Goal: Task Accomplishment & Management: Use online tool/utility

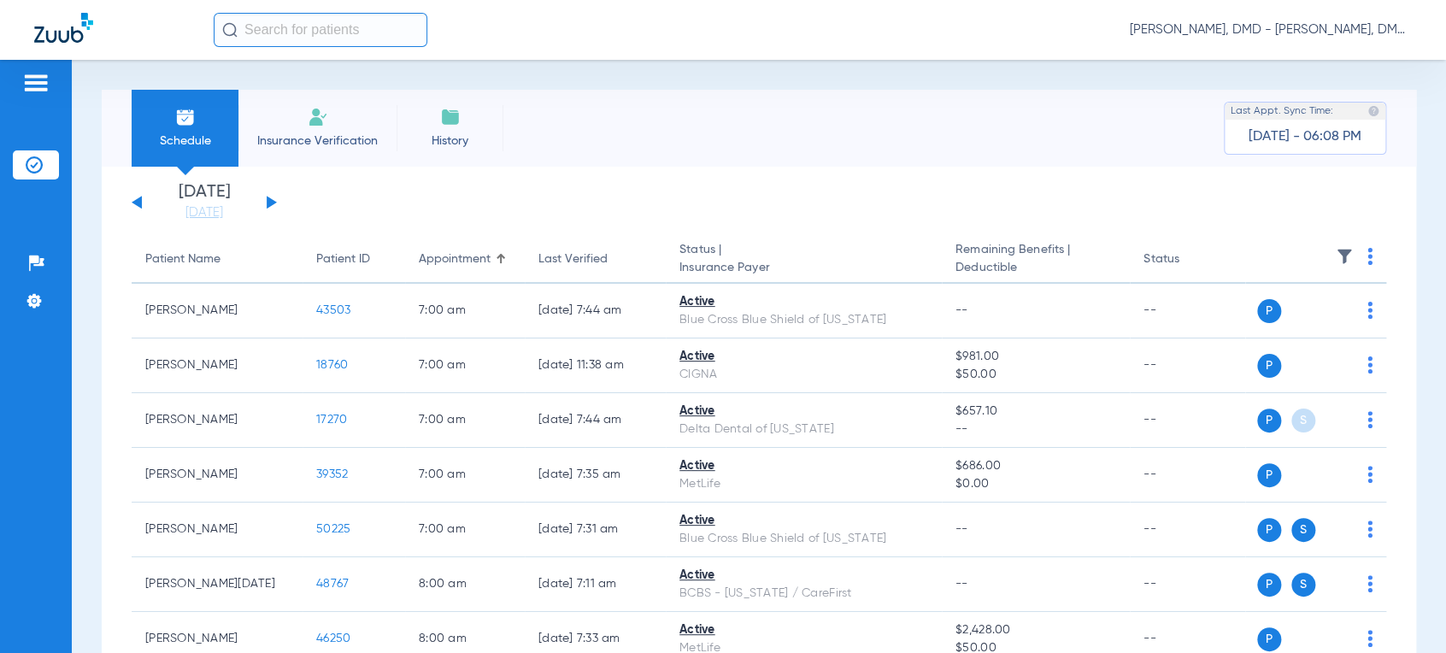
click at [268, 207] on button at bounding box center [272, 202] width 10 height 13
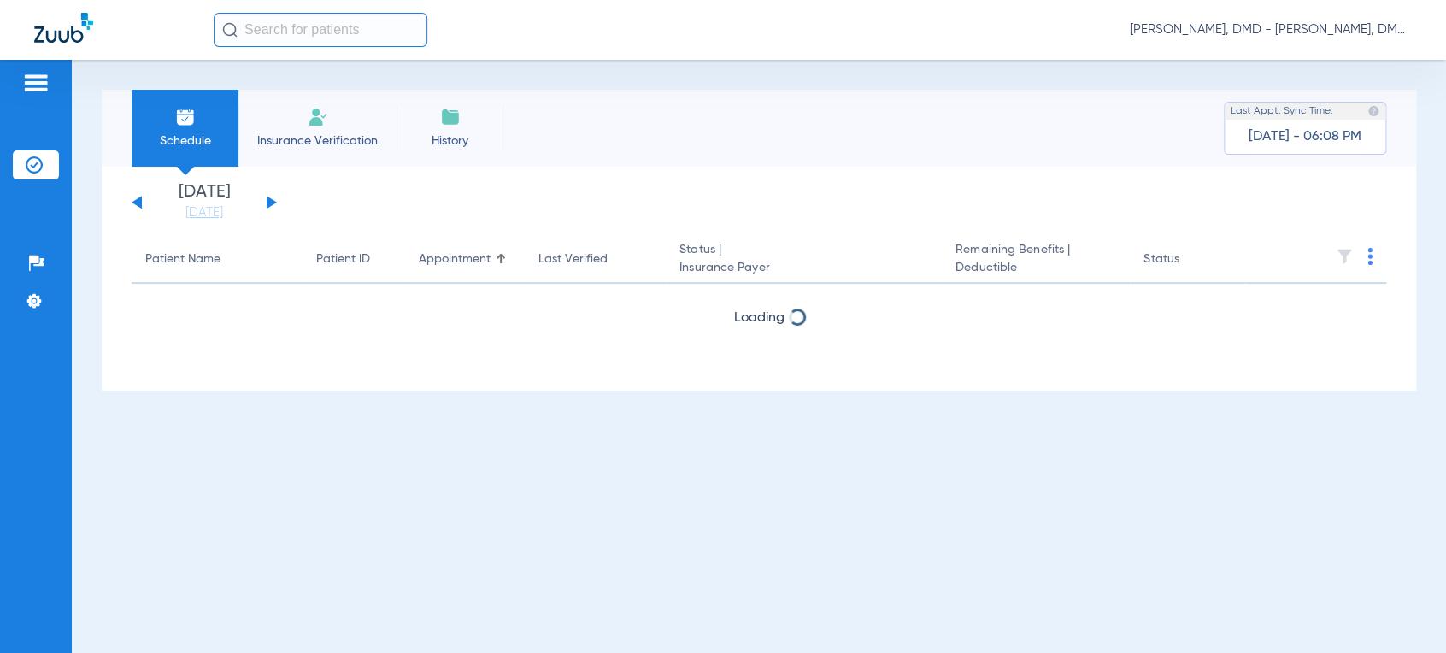
click at [267, 206] on button at bounding box center [272, 202] width 10 height 13
click at [266, 206] on div "[DATE] [DATE] [DATE] [DATE] [DATE] [DATE] [DATE] [DATE] [DATE] [DATE] [DATE] [D…" at bounding box center [204, 203] width 145 height 38
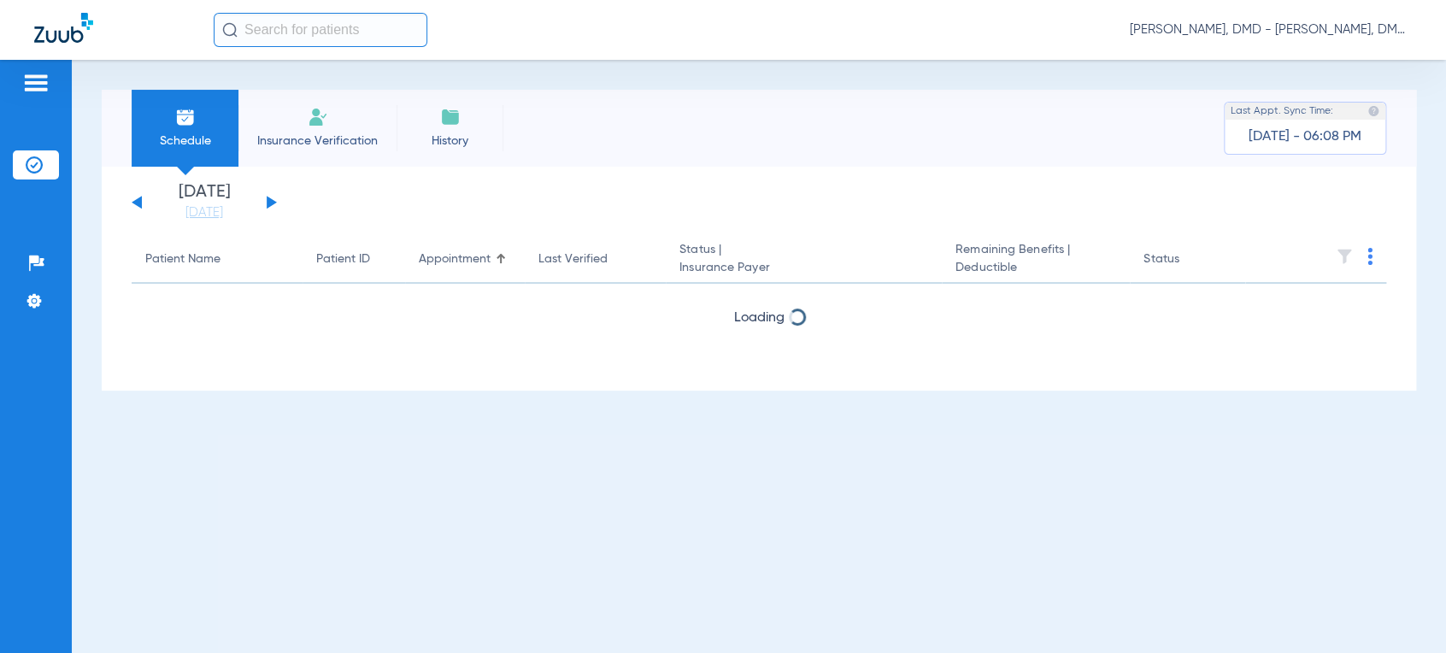
click at [266, 206] on div "[DATE] [DATE] [DATE] [DATE] [DATE] [DATE] [DATE] [DATE] [DATE] [DATE] [DATE] [D…" at bounding box center [204, 203] width 145 height 38
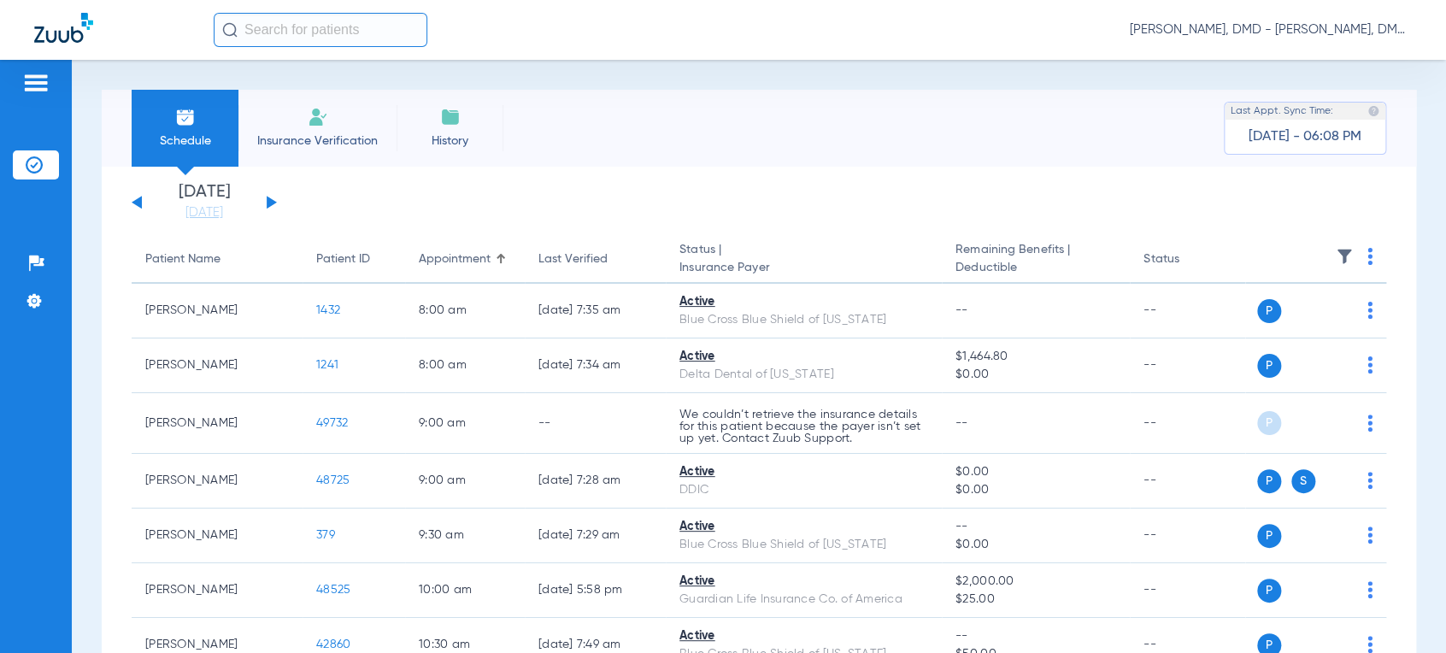
click at [269, 203] on button at bounding box center [272, 202] width 10 height 13
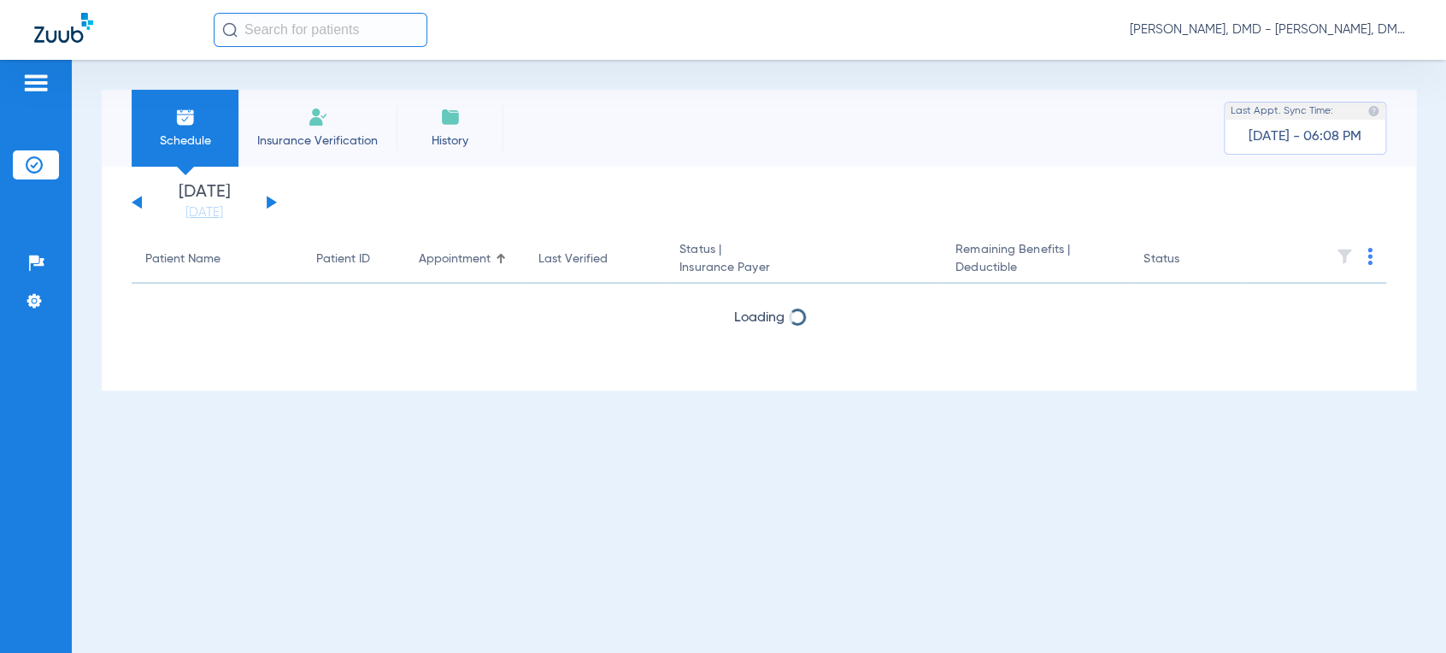
click at [269, 203] on button at bounding box center [272, 202] width 10 height 13
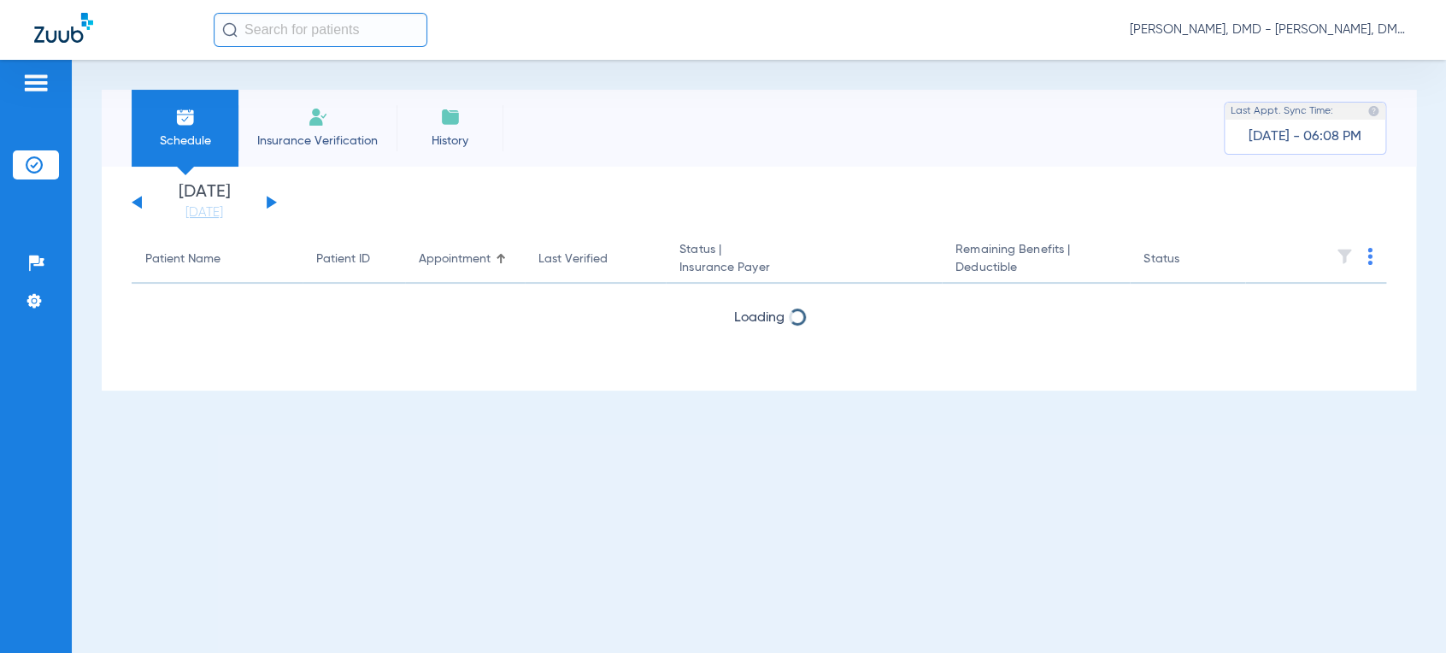
click at [269, 203] on button at bounding box center [272, 202] width 10 height 13
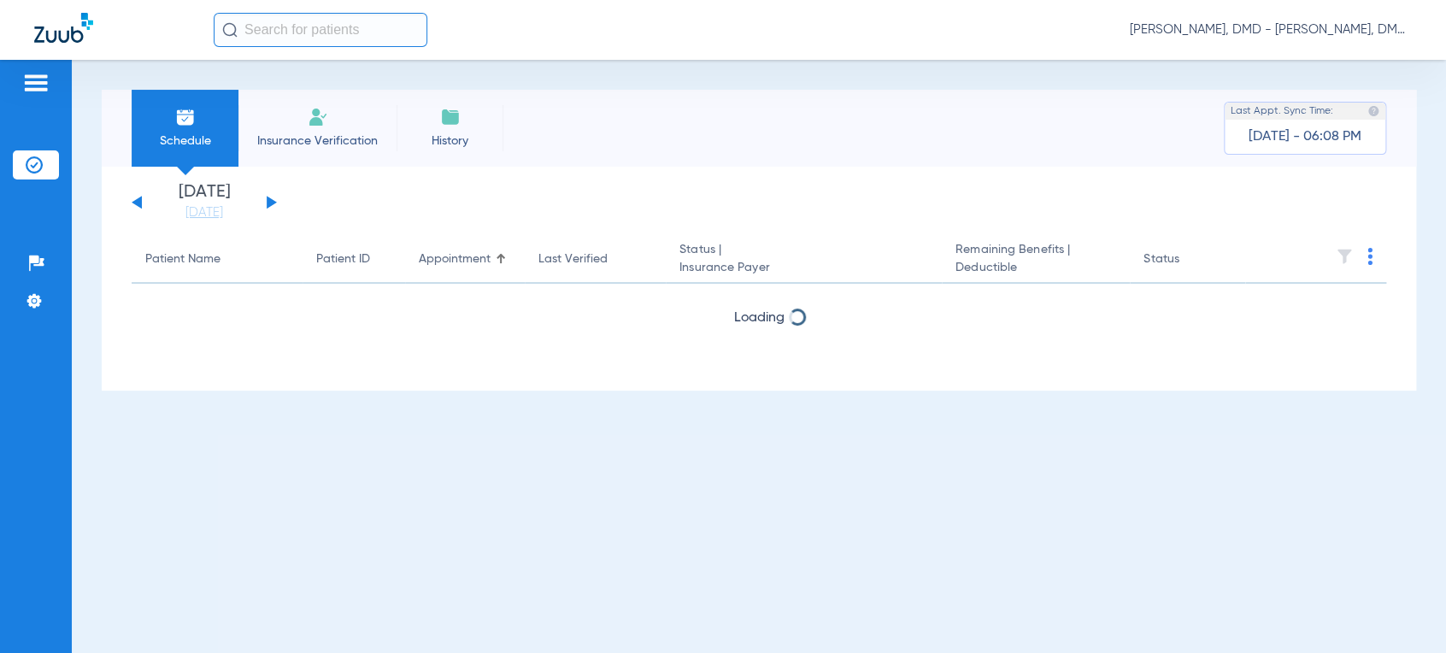
click at [269, 203] on button at bounding box center [272, 202] width 10 height 13
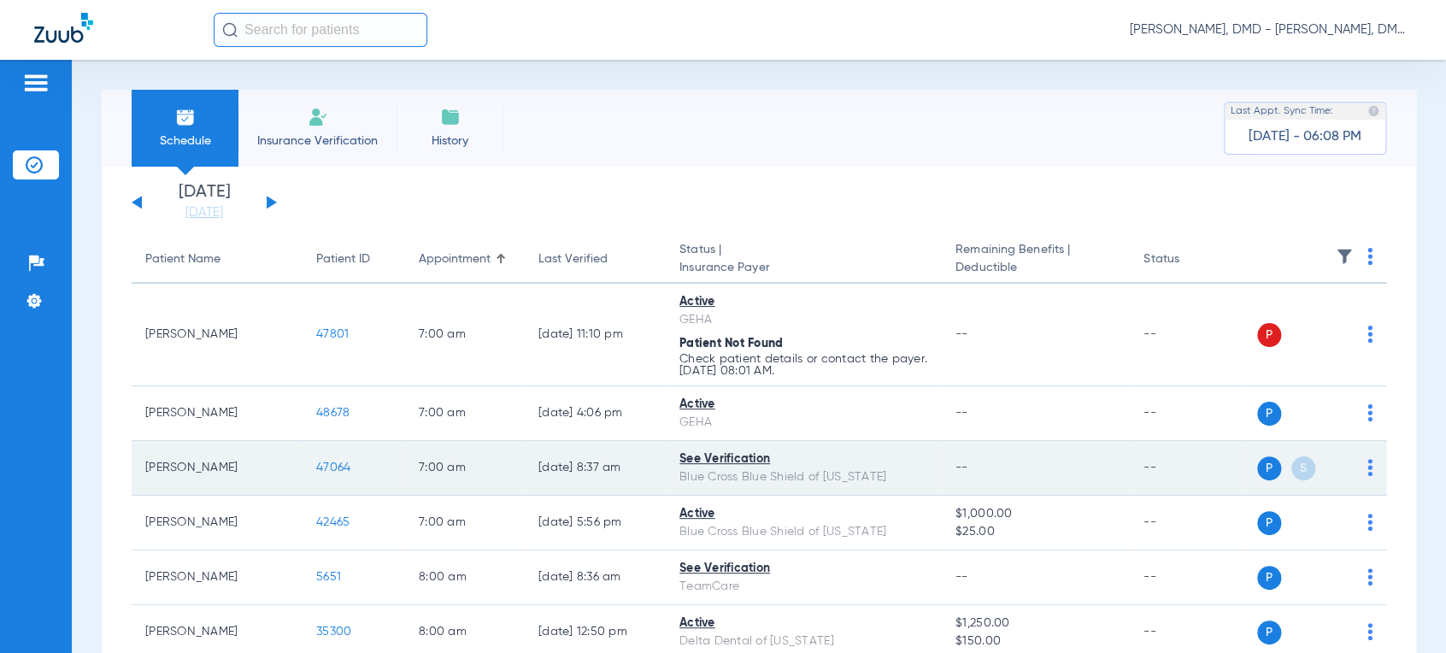
click at [1367, 467] on img at bounding box center [1369, 467] width 5 height 17
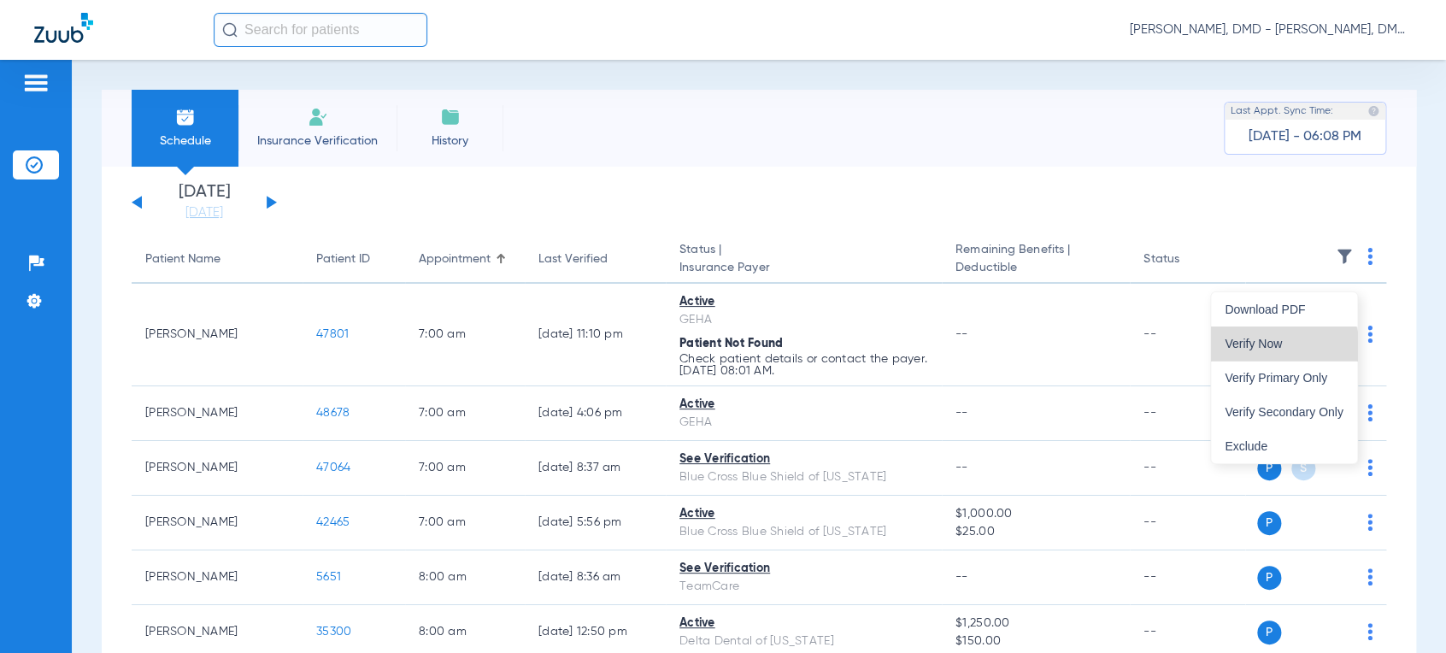
click at [1282, 352] on button "Verify Now" at bounding box center [1284, 343] width 146 height 34
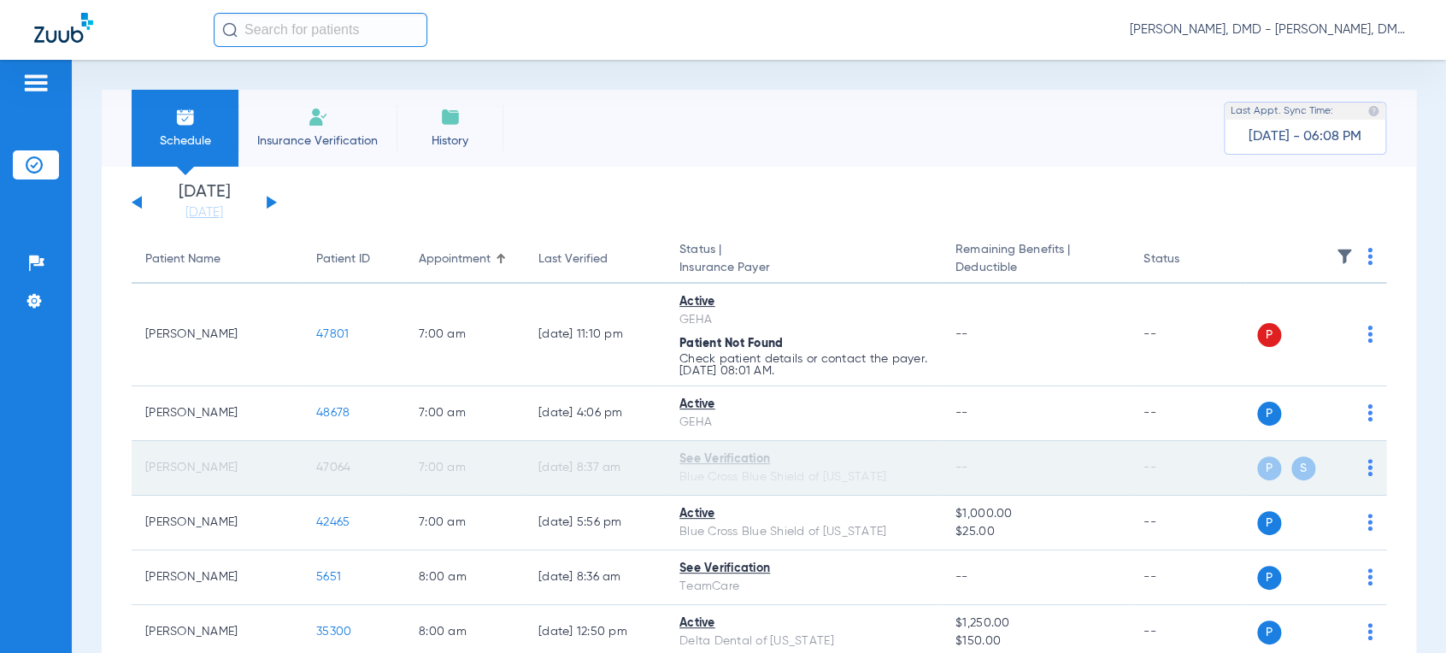
click at [335, 467] on span "47064" at bounding box center [333, 467] width 34 height 12
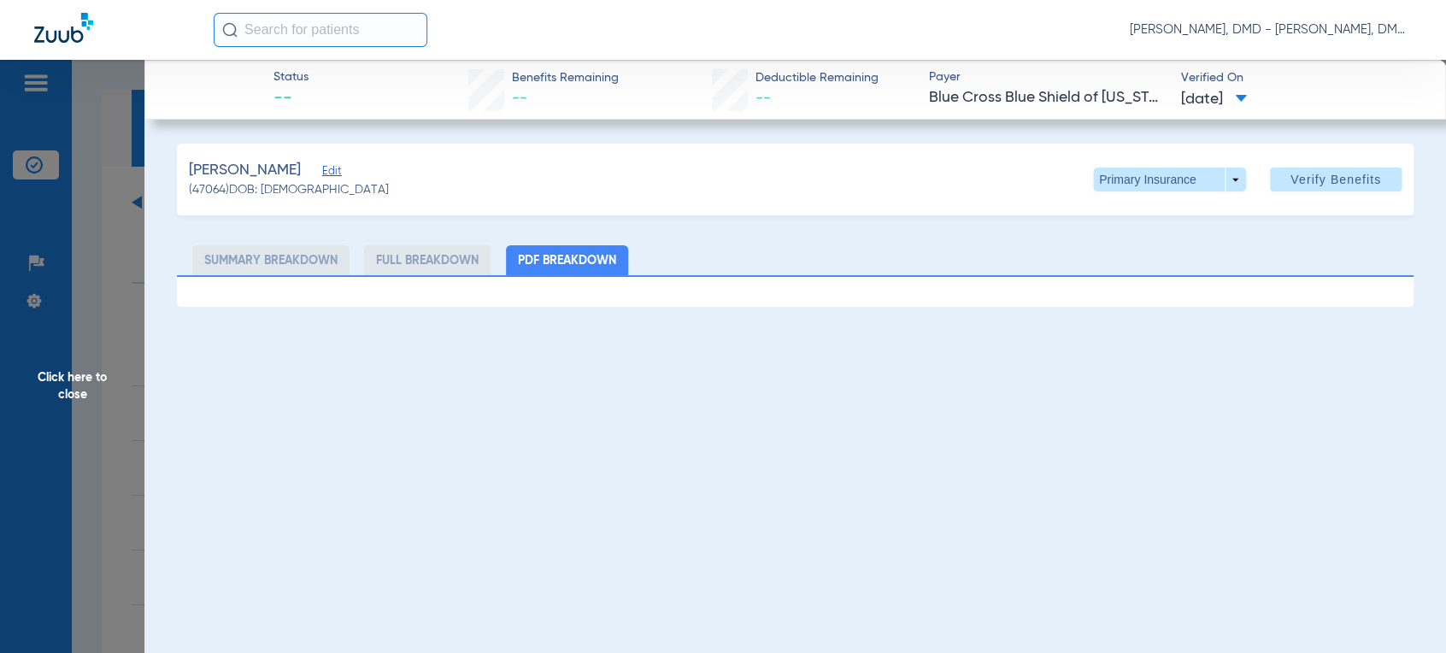
click at [338, 169] on span "Edit" at bounding box center [329, 173] width 15 height 16
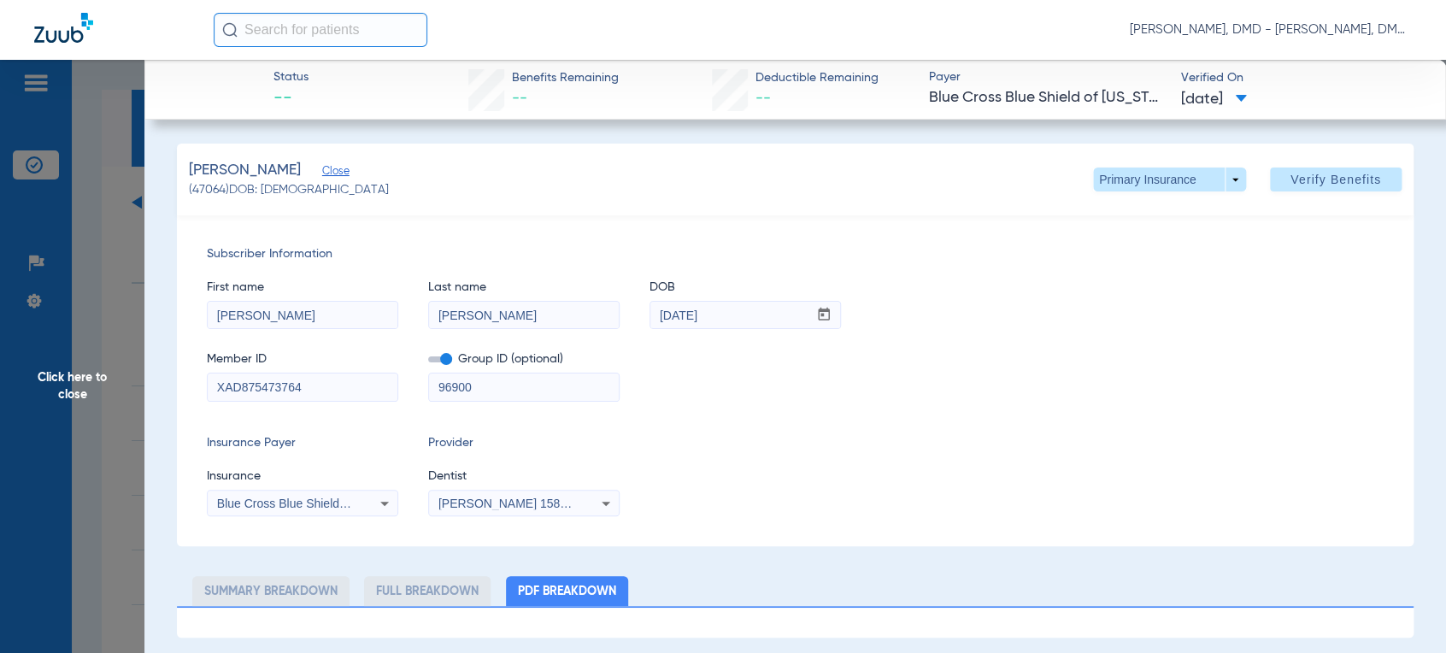
drag, startPoint x: 214, startPoint y: 312, endPoint x: 285, endPoint y: 308, distance: 70.2
click at [285, 308] on input "[PERSON_NAME]" at bounding box center [303, 315] width 190 height 27
drag, startPoint x: 534, startPoint y: 313, endPoint x: 208, endPoint y: 302, distance: 325.7
click at [208, 302] on div "First name [PERSON_NAME] Last name [PERSON_NAME] DOB mm / dd / yyyy [DATE]" at bounding box center [795, 296] width 1177 height 66
drag, startPoint x: 685, startPoint y: 324, endPoint x: 449, endPoint y: 326, distance: 235.9
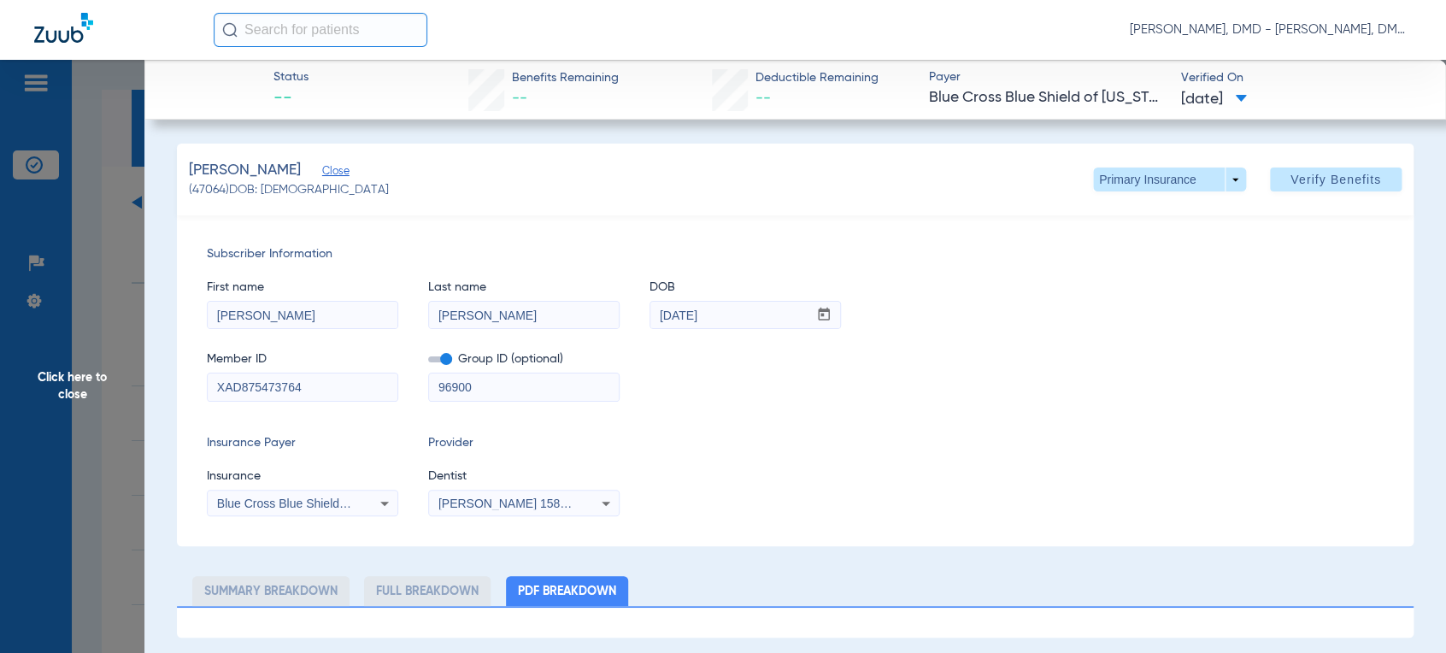
click at [453, 324] on div "First name [PERSON_NAME] Last name [PERSON_NAME] DOB mm / dd / yyyy [DATE]" at bounding box center [795, 296] width 1177 height 66
drag, startPoint x: 314, startPoint y: 391, endPoint x: 75, endPoint y: 391, distance: 238.4
click at [77, 381] on span "Click here to close" at bounding box center [72, 386] width 144 height 653
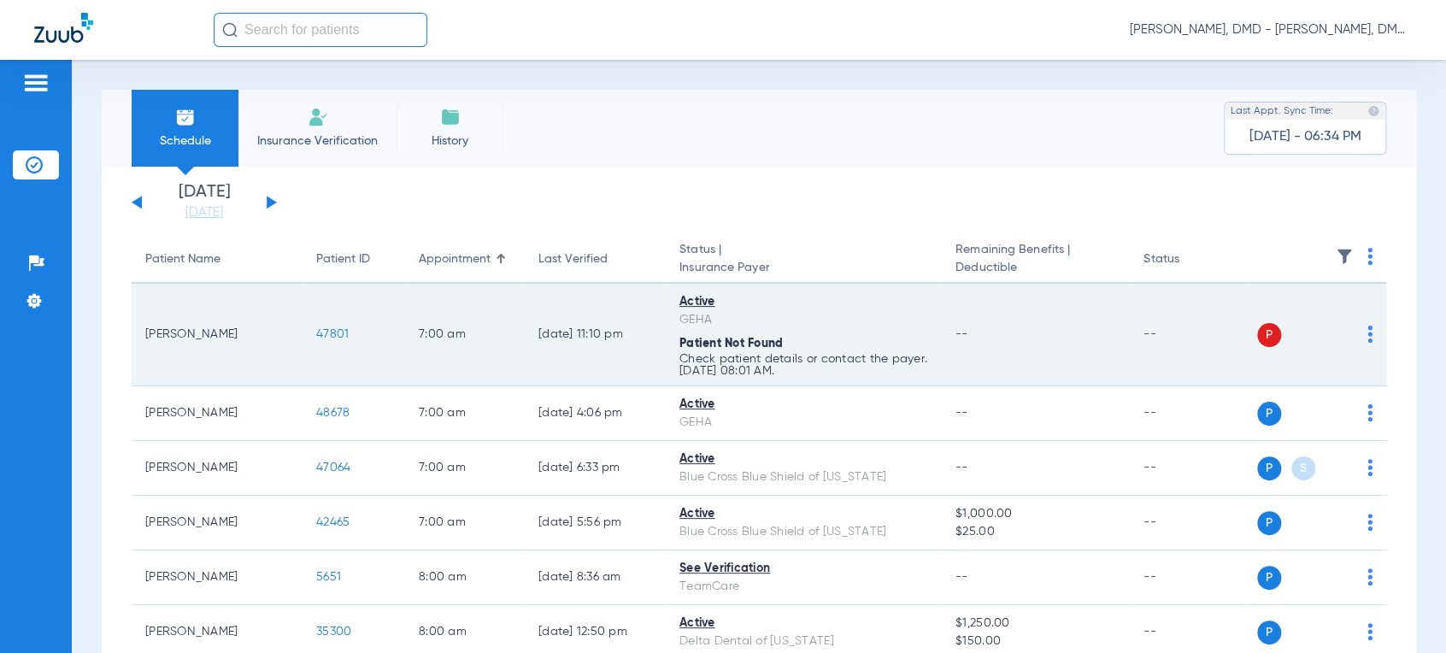
click at [1367, 337] on img at bounding box center [1369, 334] width 5 height 17
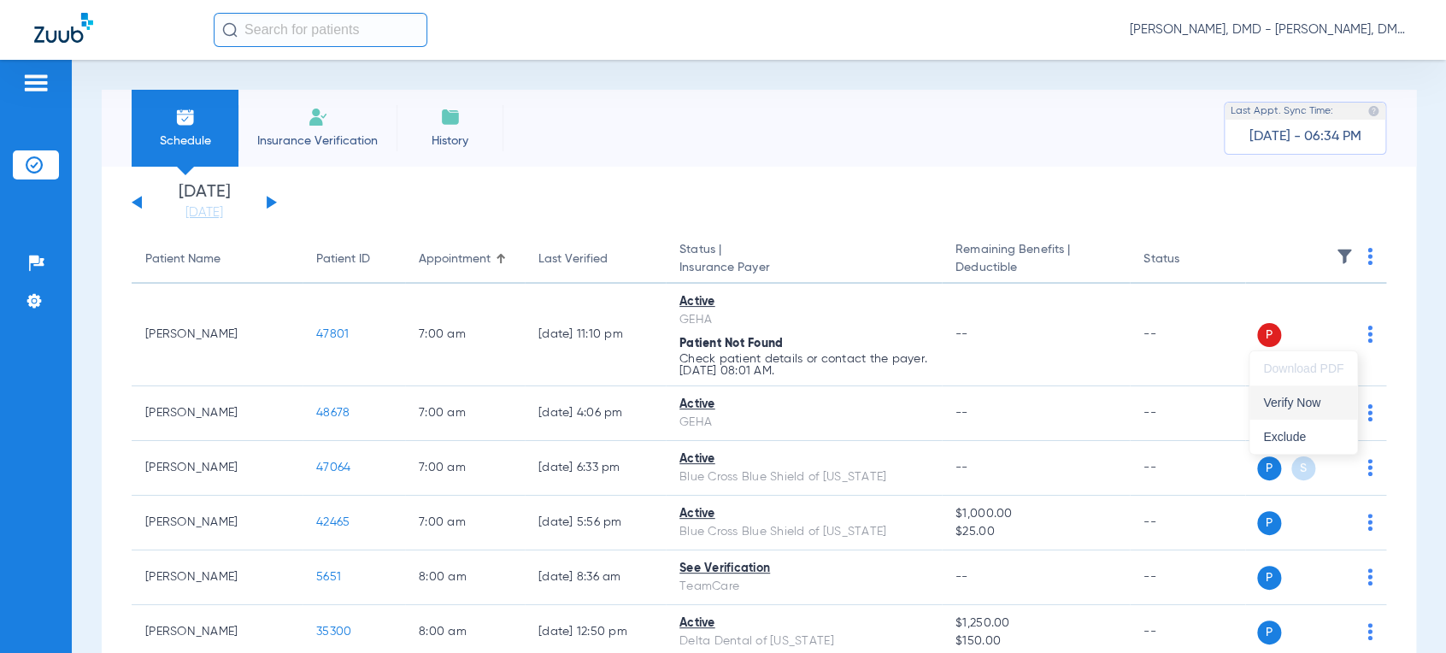
click at [1287, 409] on button "Verify Now" at bounding box center [1303, 402] width 108 height 34
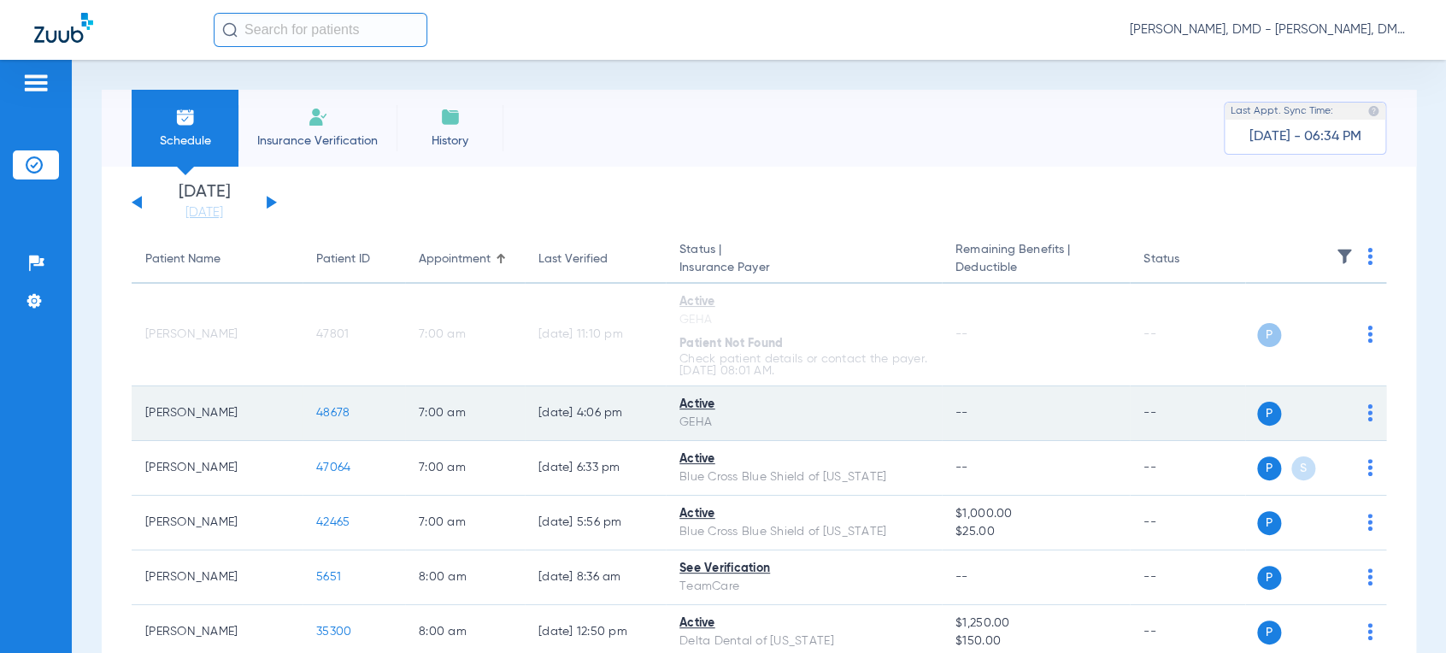
click at [1367, 416] on img at bounding box center [1369, 412] width 5 height 17
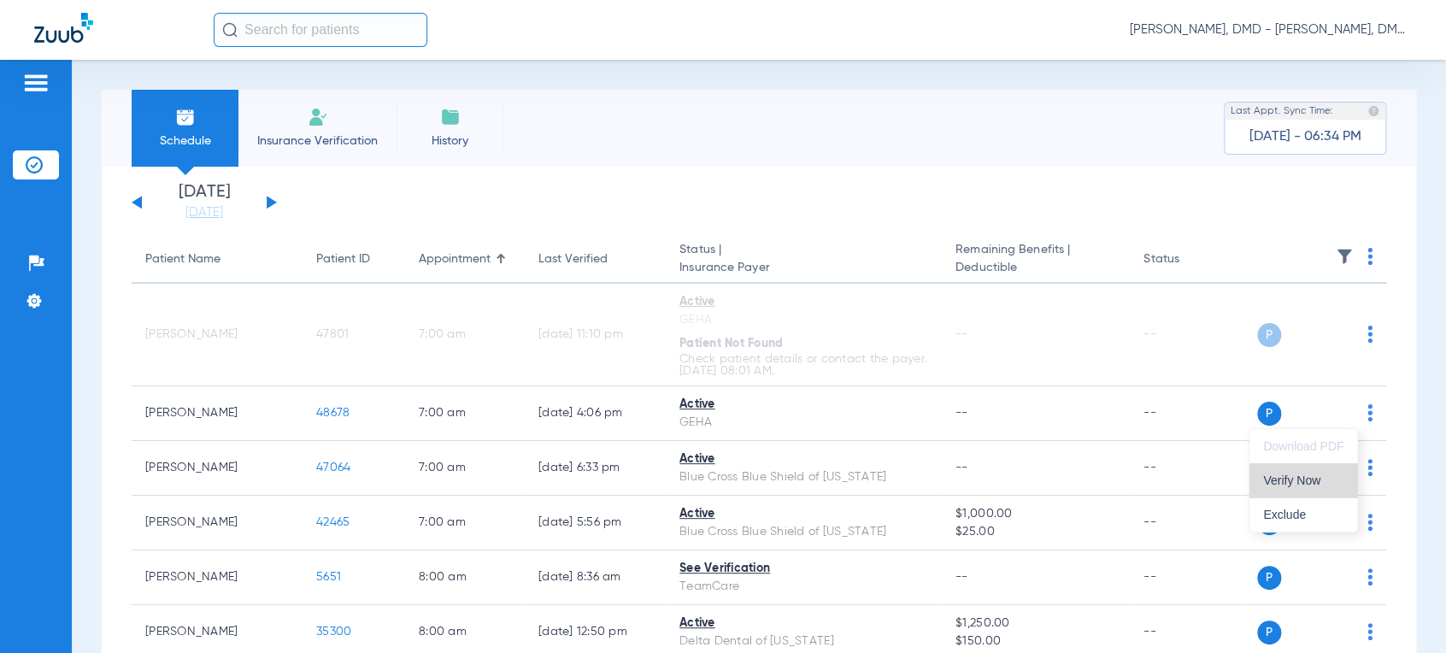
click at [1322, 482] on span "Verify Now" at bounding box center [1303, 480] width 80 height 12
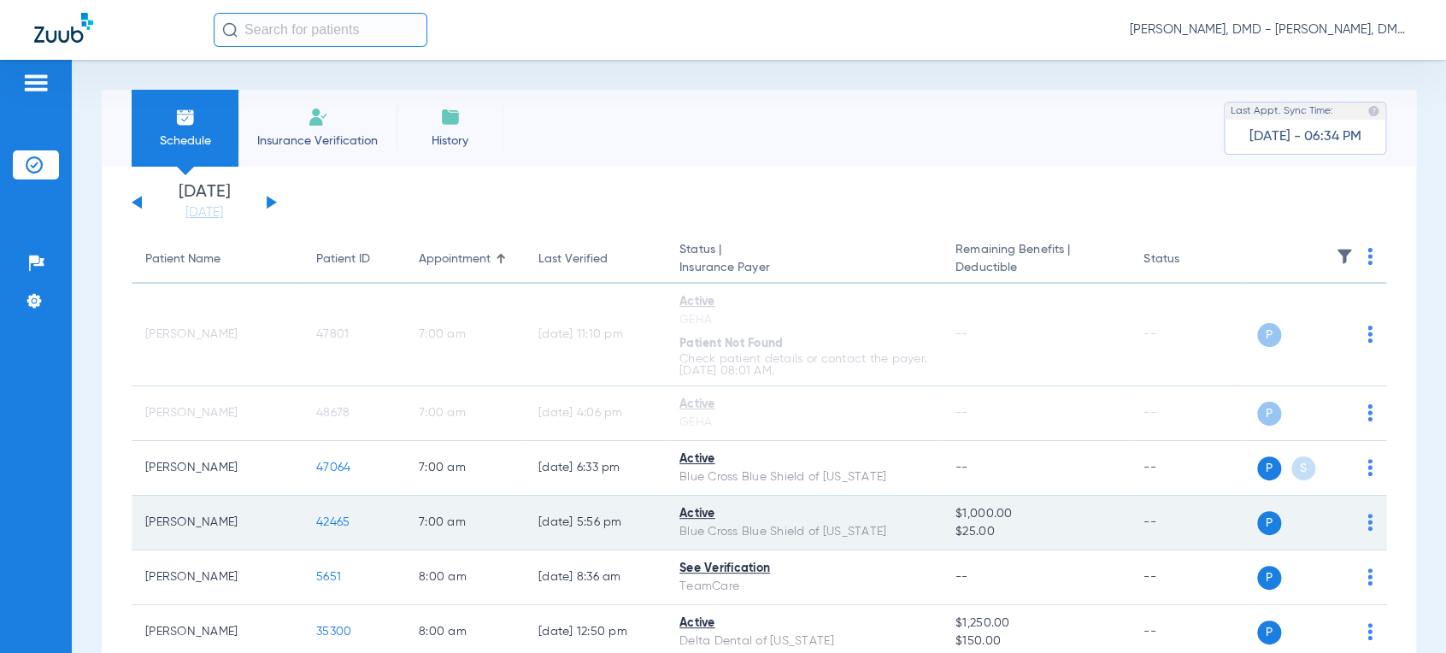
click at [1358, 526] on td "P S" at bounding box center [1315, 523] width 141 height 55
click at [1367, 526] on img at bounding box center [1369, 522] width 5 height 17
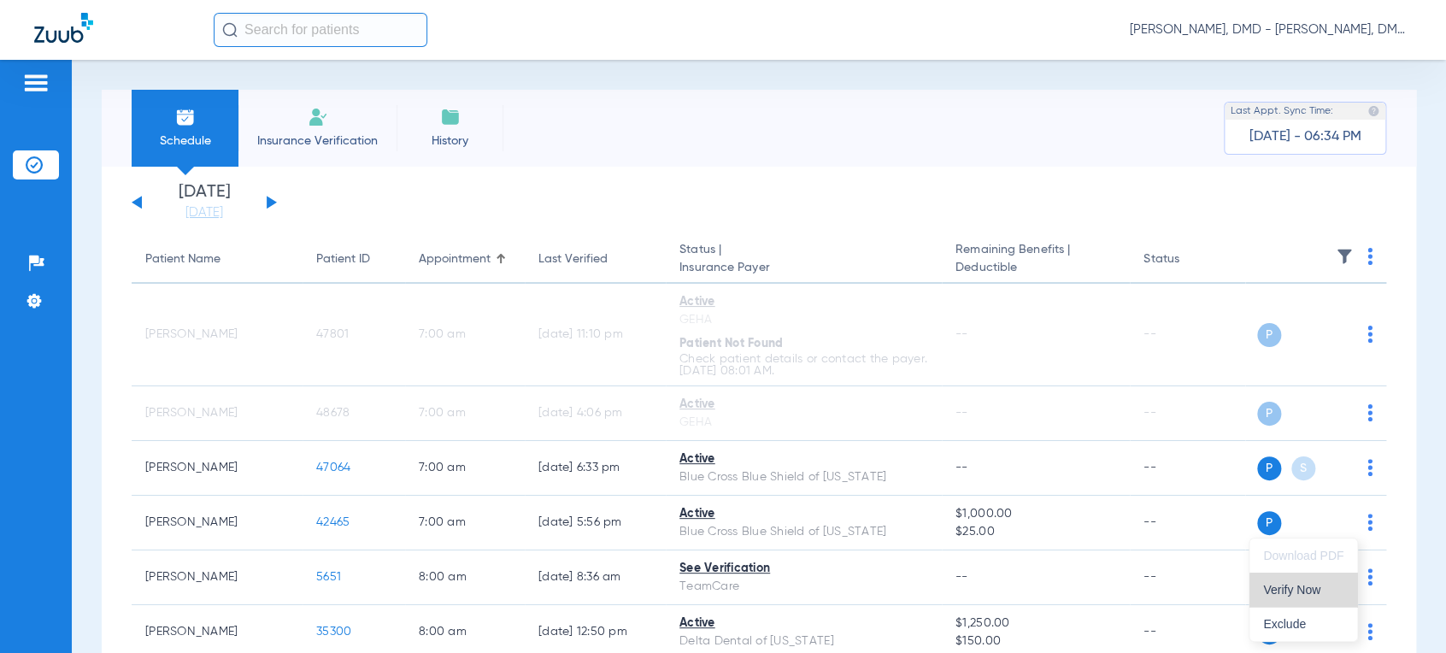
click at [1335, 597] on button "Verify Now" at bounding box center [1303, 590] width 108 height 34
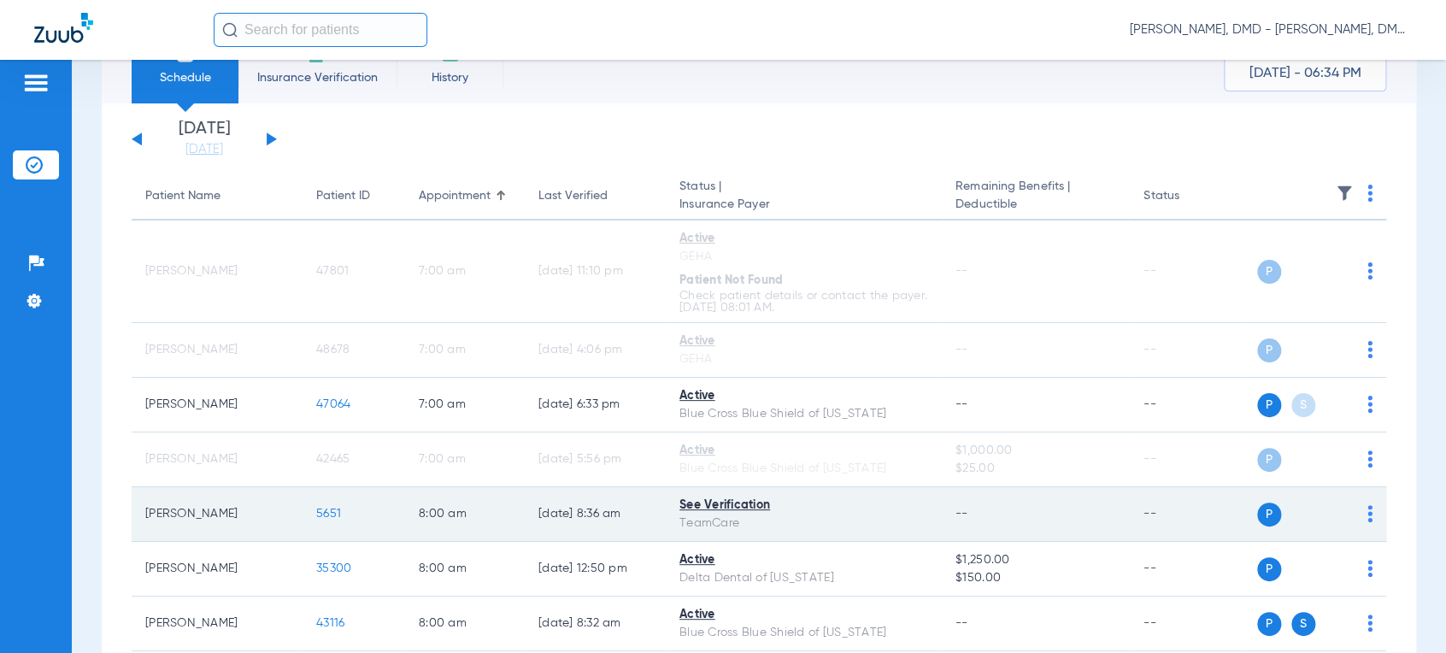
scroll to position [95, 0]
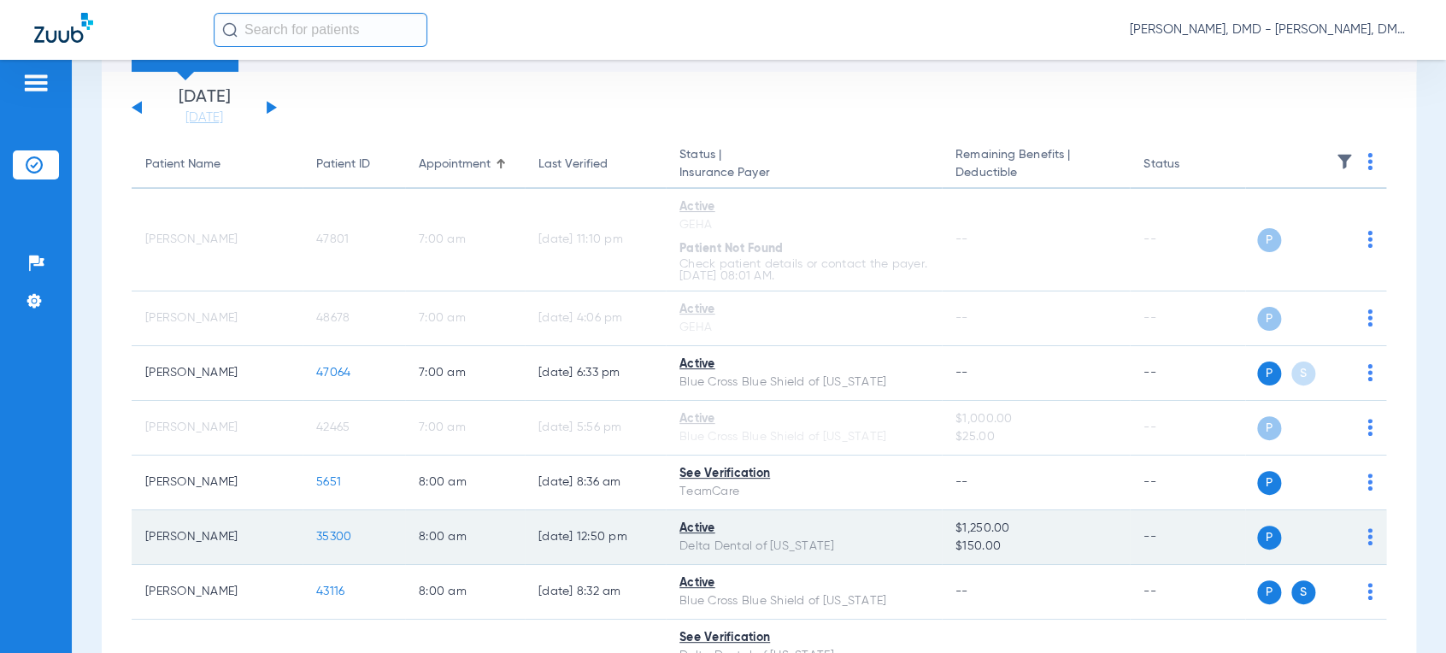
click at [1367, 539] on img at bounding box center [1369, 536] width 5 height 17
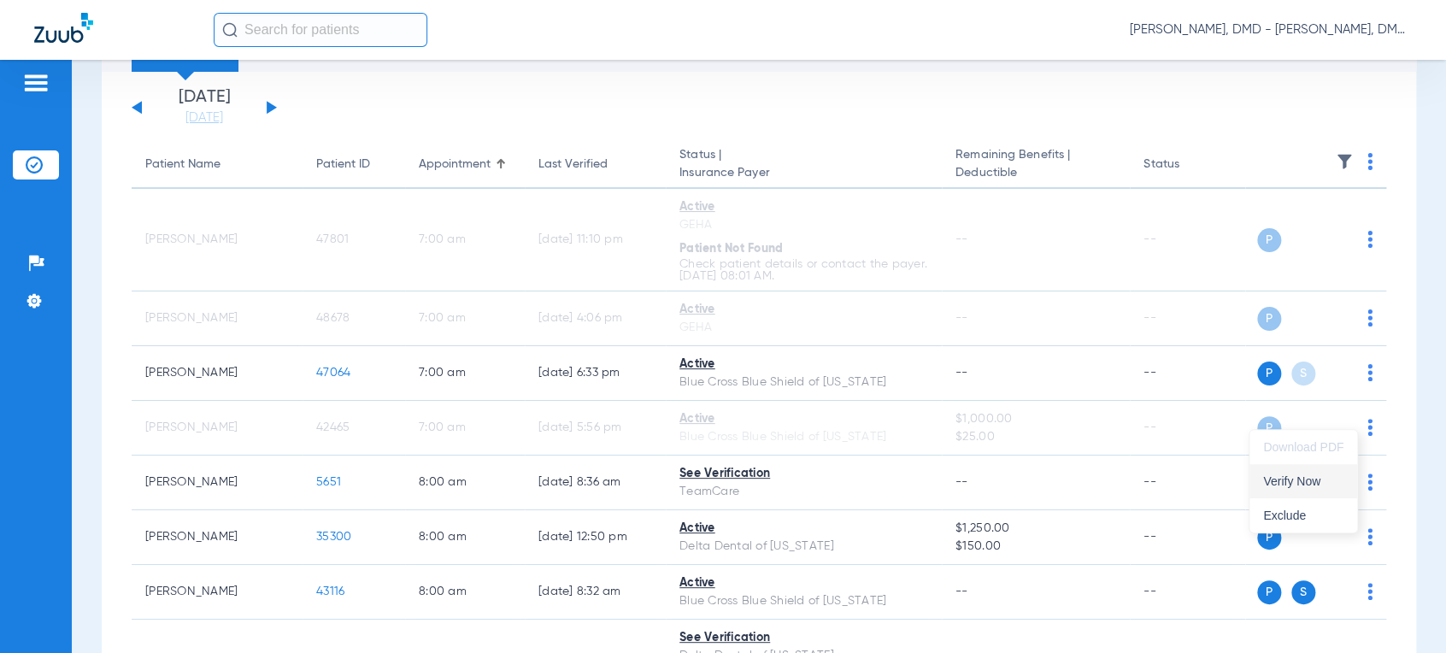
click at [1309, 477] on span "Verify Now" at bounding box center [1303, 481] width 80 height 12
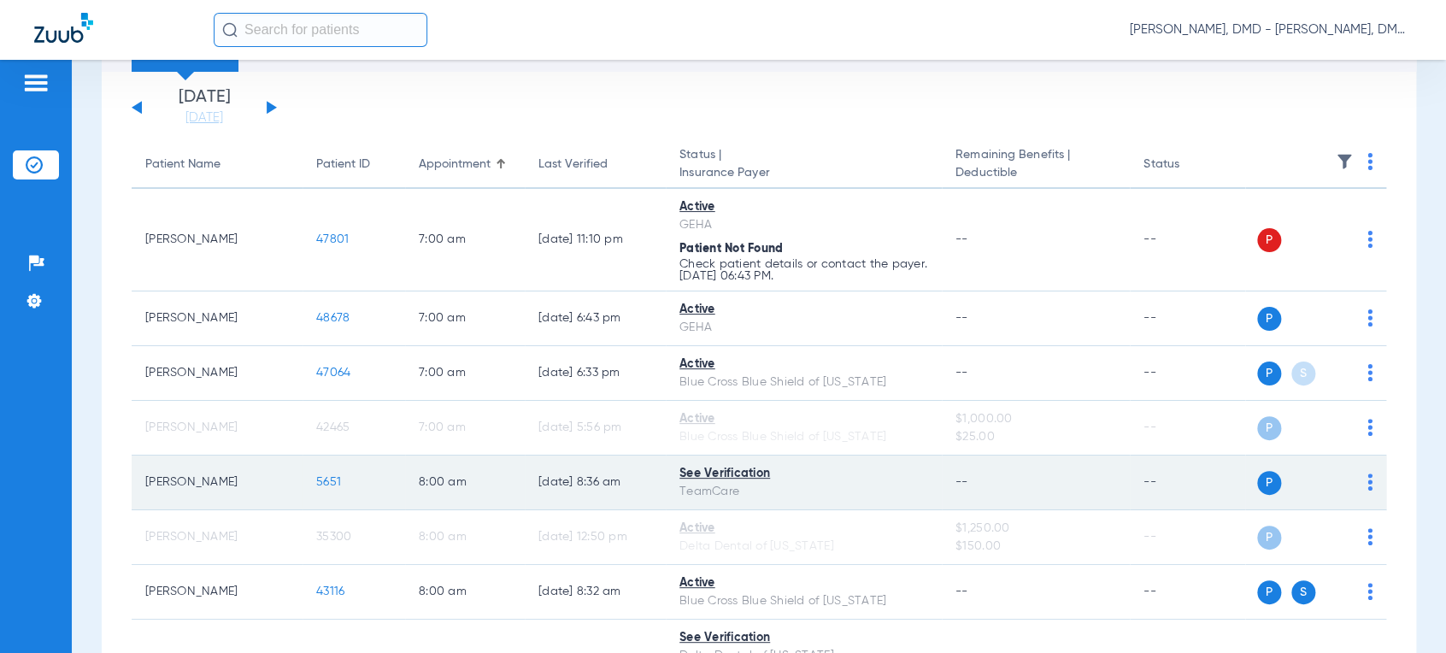
click at [334, 486] on span "5651" at bounding box center [328, 482] width 25 height 12
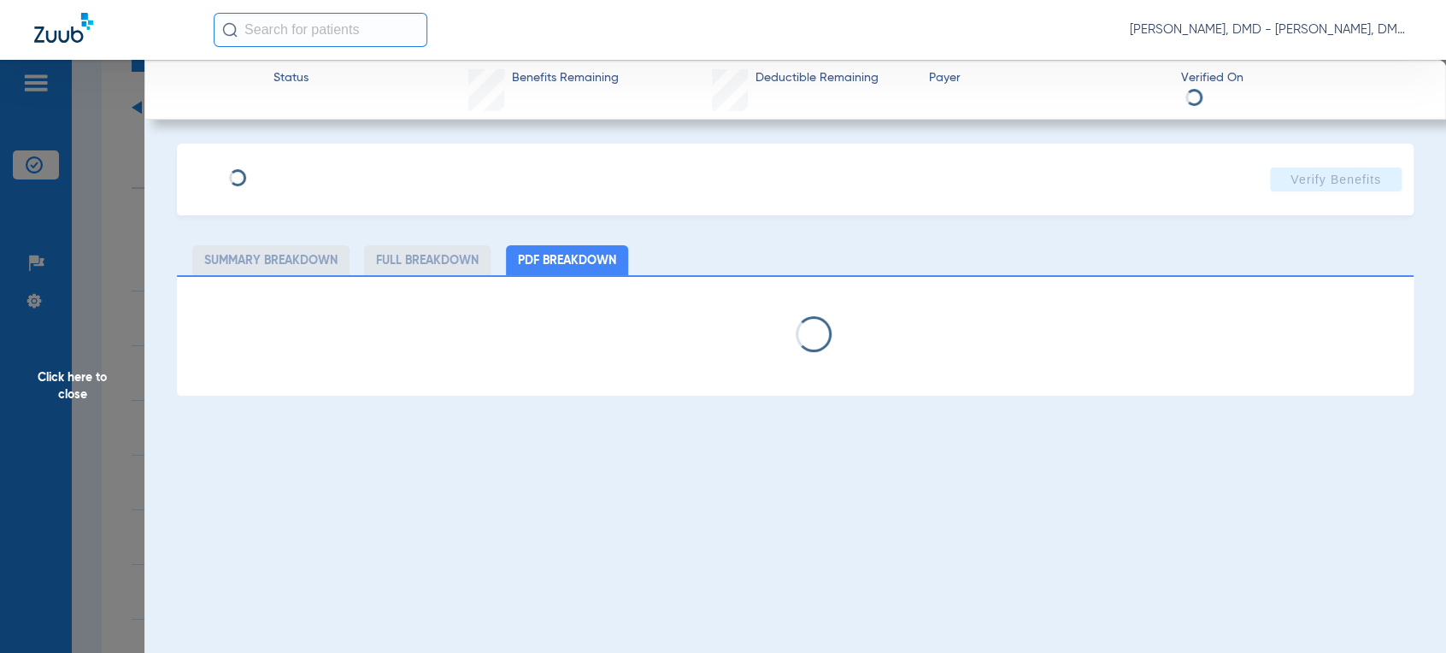
type input "[PERSON_NAME]"
type input "[DATE]"
type input "806033889"
click at [322, 171] on span "Edit" at bounding box center [329, 173] width 15 height 16
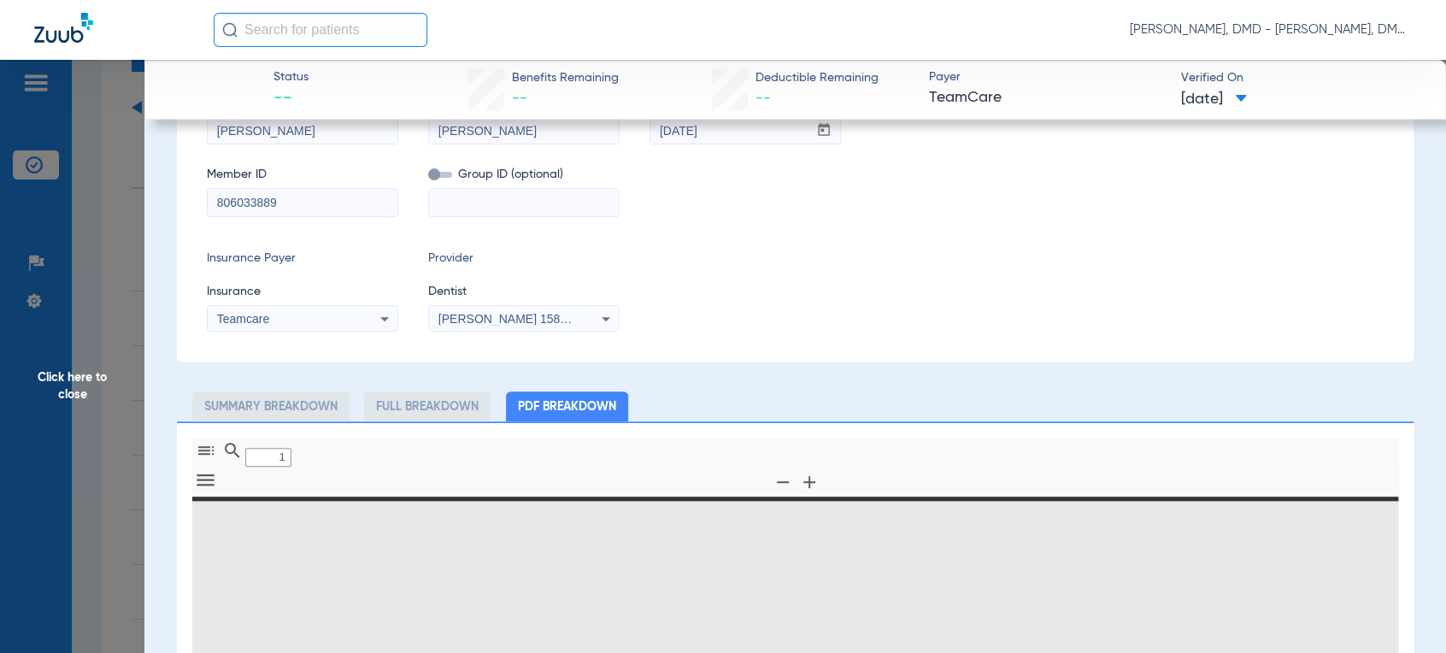
scroll to position [392, 0]
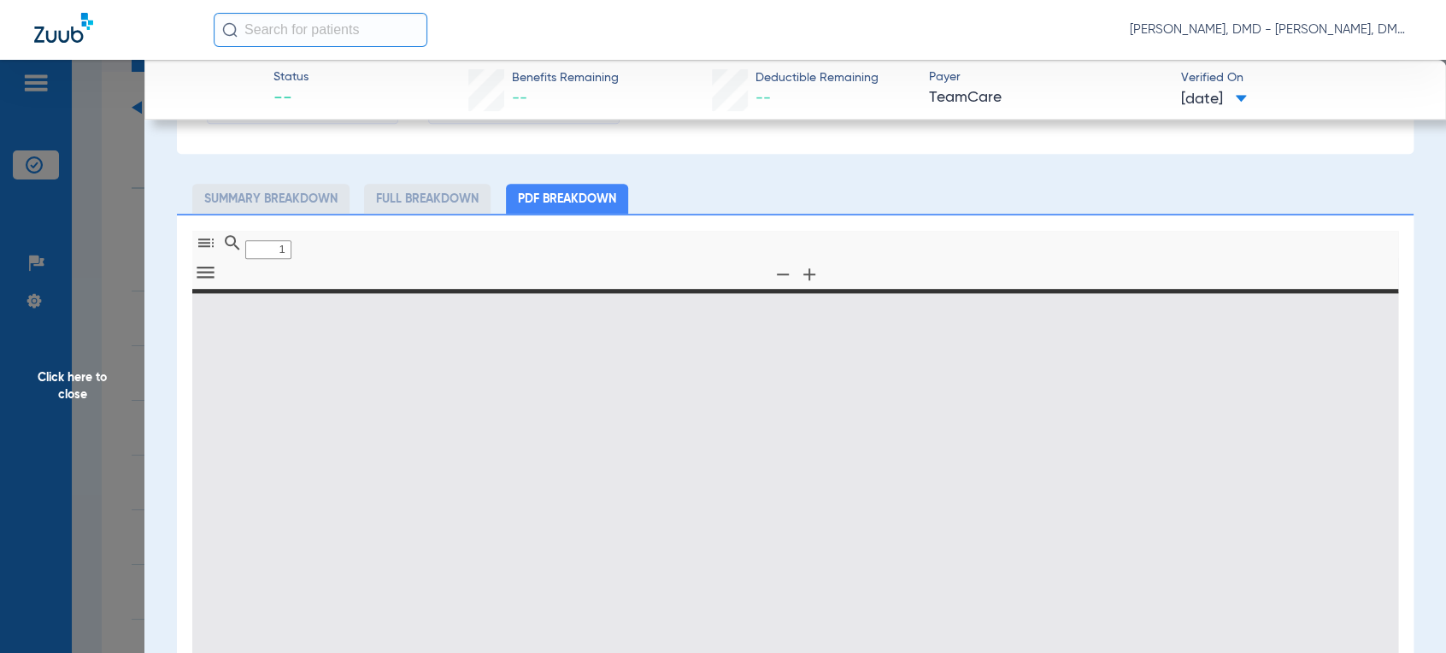
type input "0"
select select "page-width"
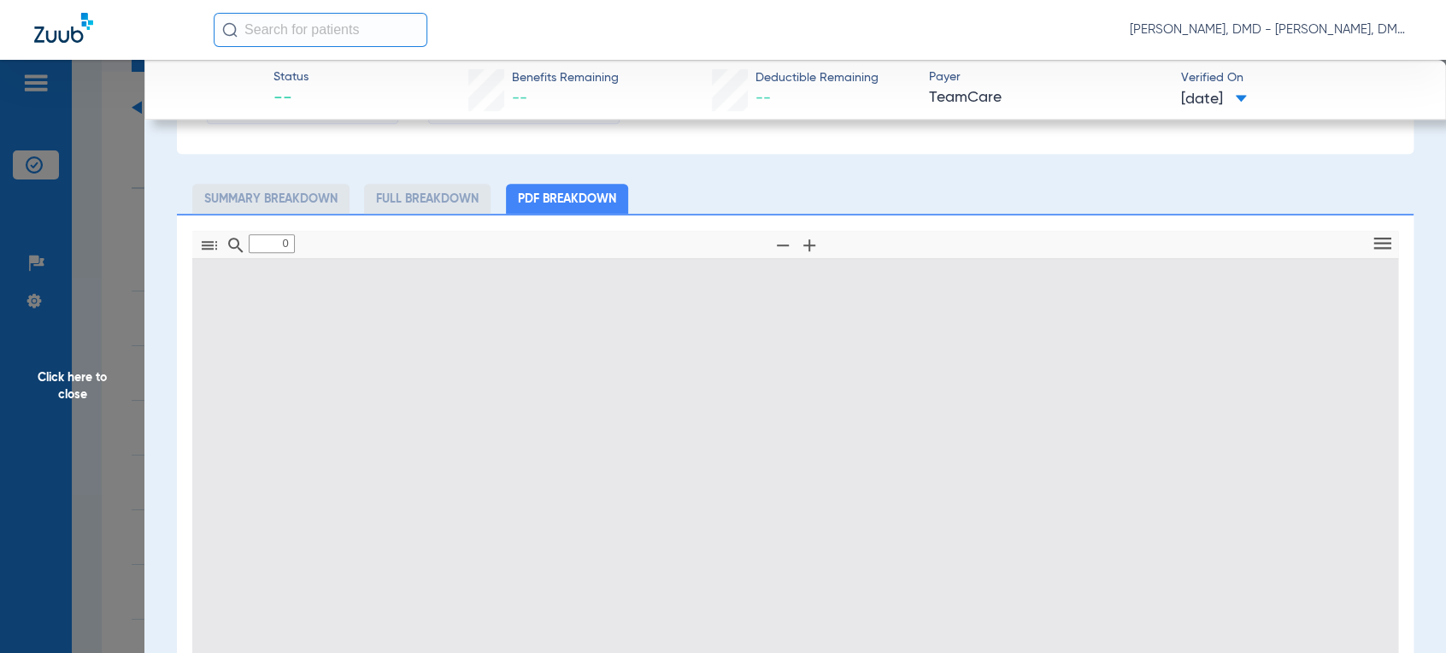
type input "1"
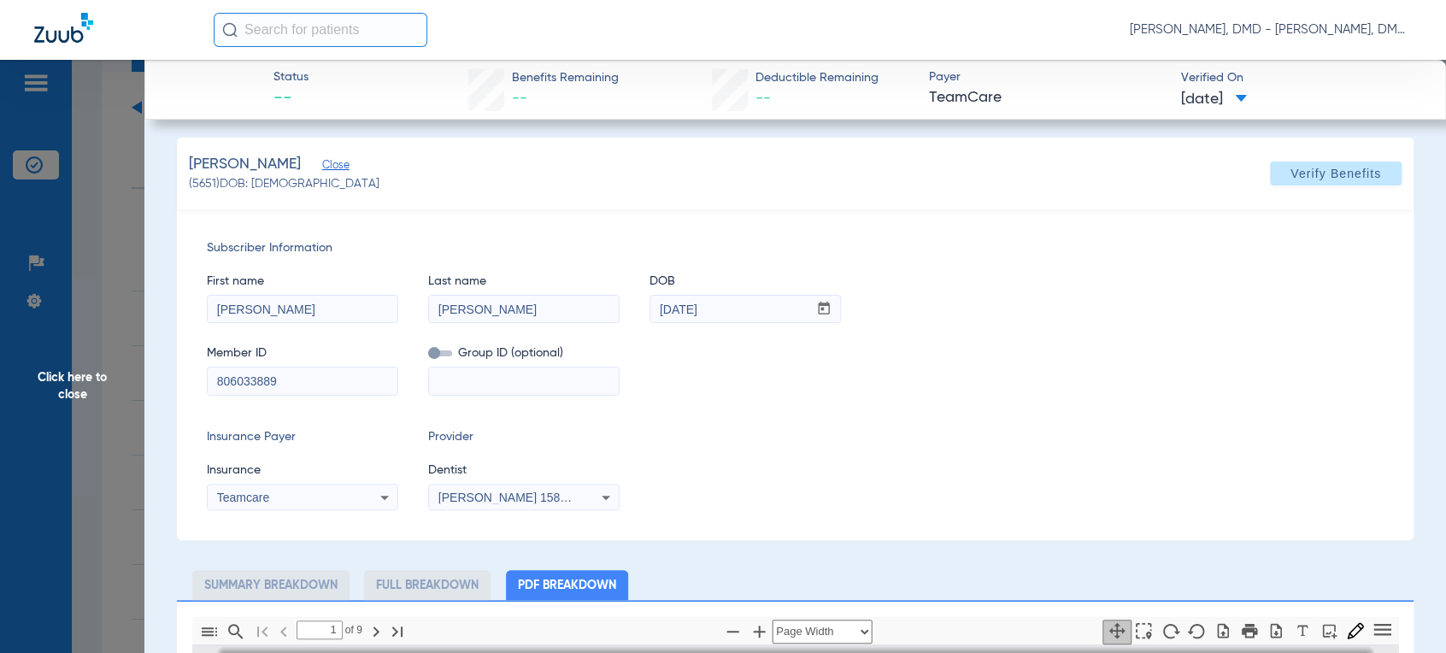
scroll to position [0, 0]
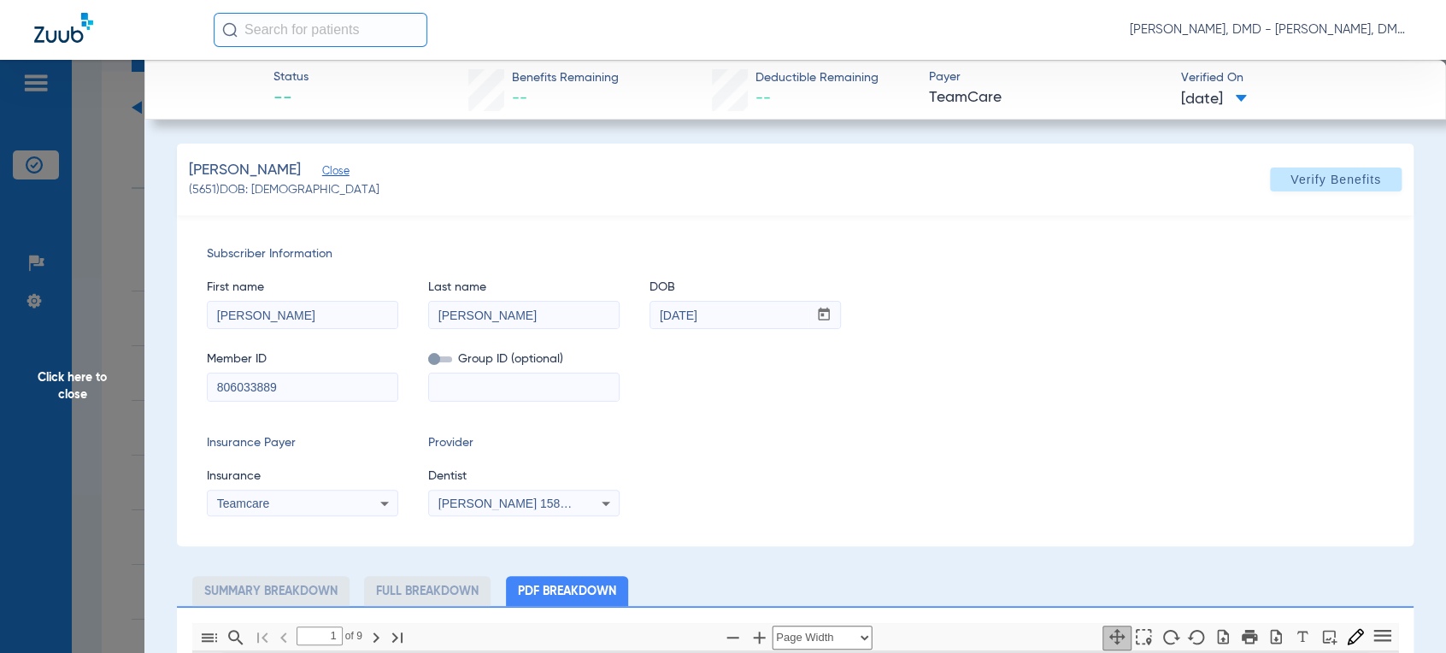
click at [90, 355] on span "Click here to close" at bounding box center [72, 386] width 144 height 653
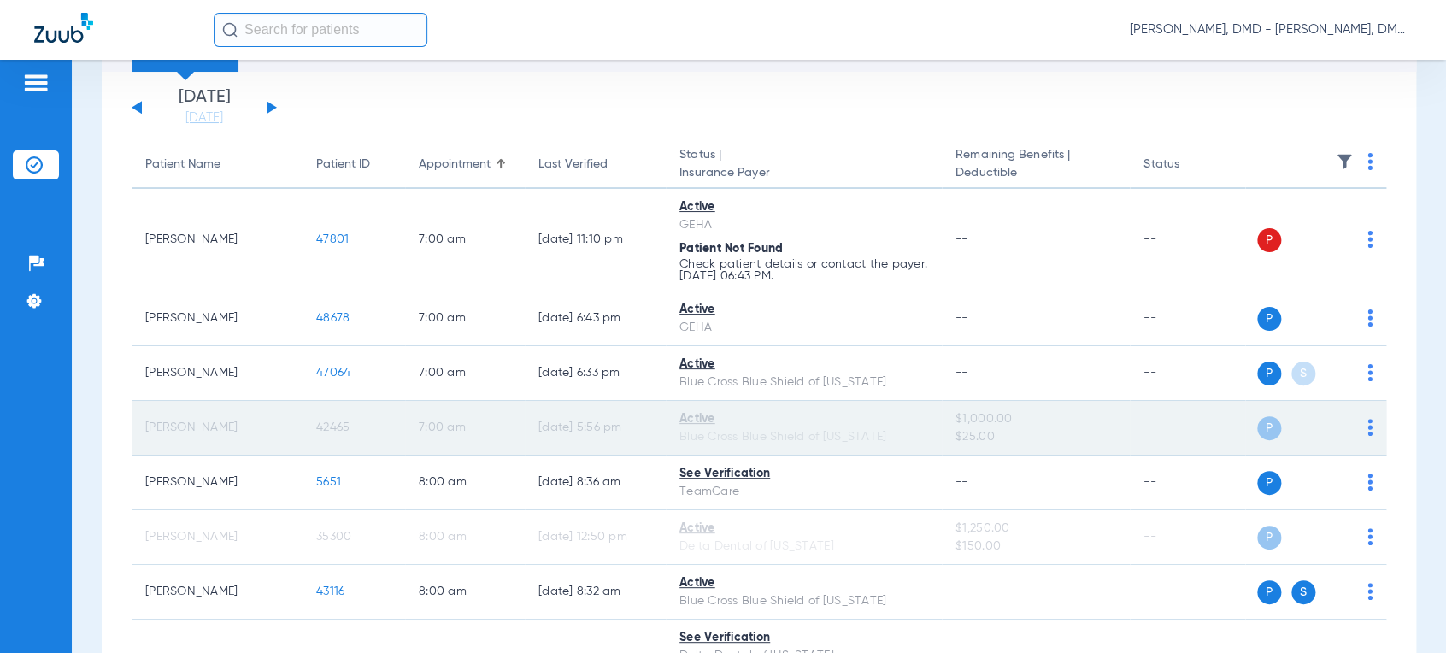
click at [330, 430] on span "42465" at bounding box center [332, 427] width 33 height 12
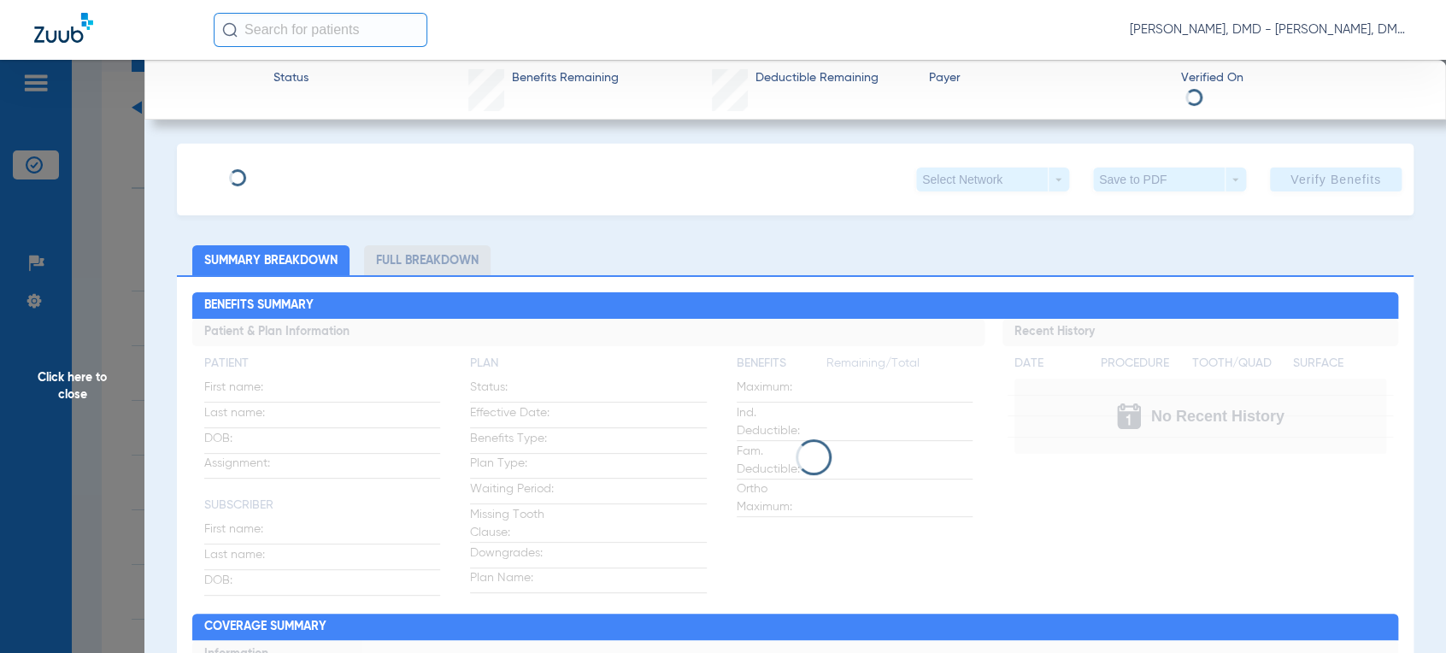
type input "[PERSON_NAME]"
type input "[DATE]"
type input "PPA815724566"
type input "15626"
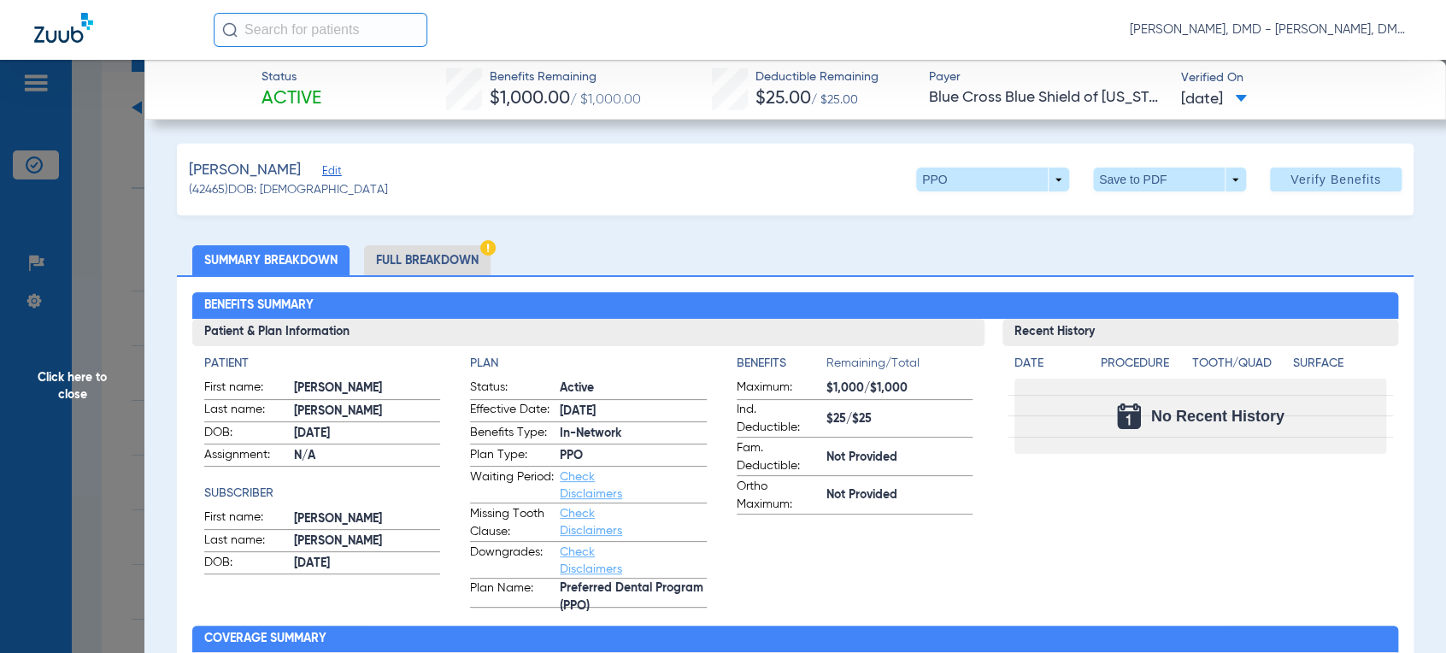
click at [322, 173] on span "Edit" at bounding box center [329, 173] width 15 height 16
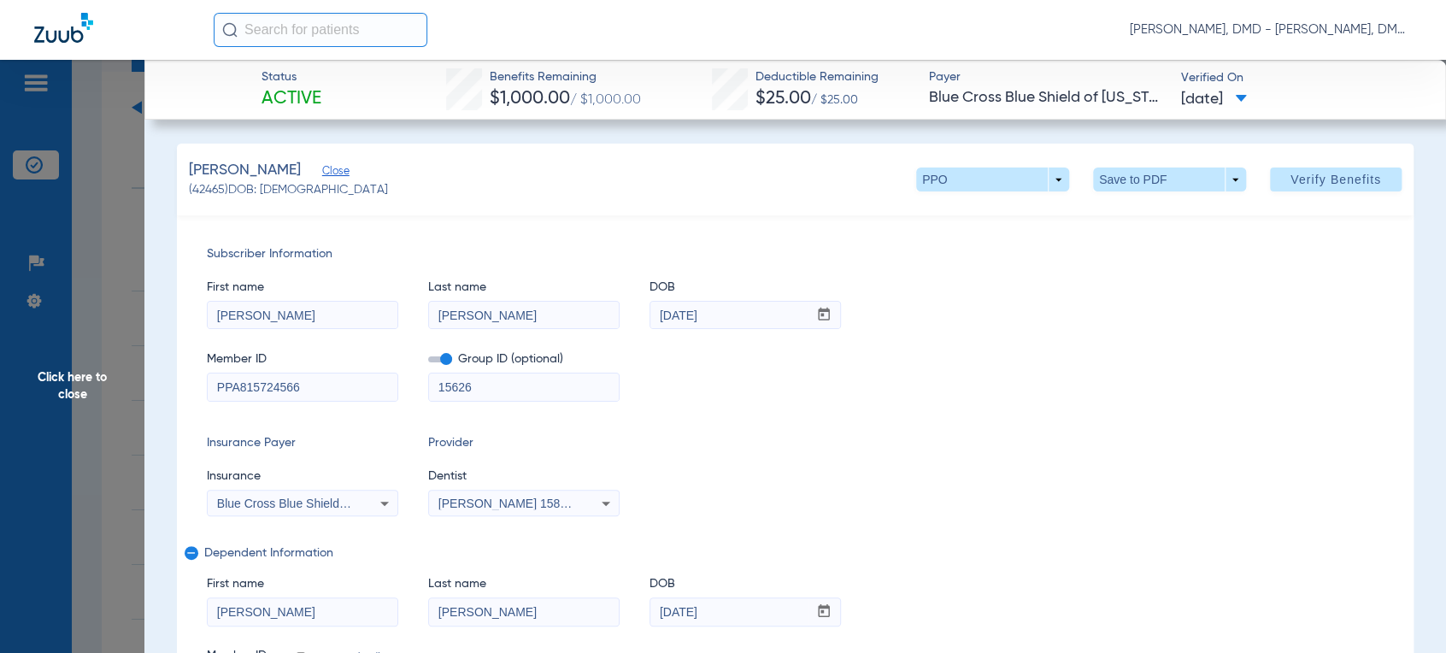
scroll to position [379, 0]
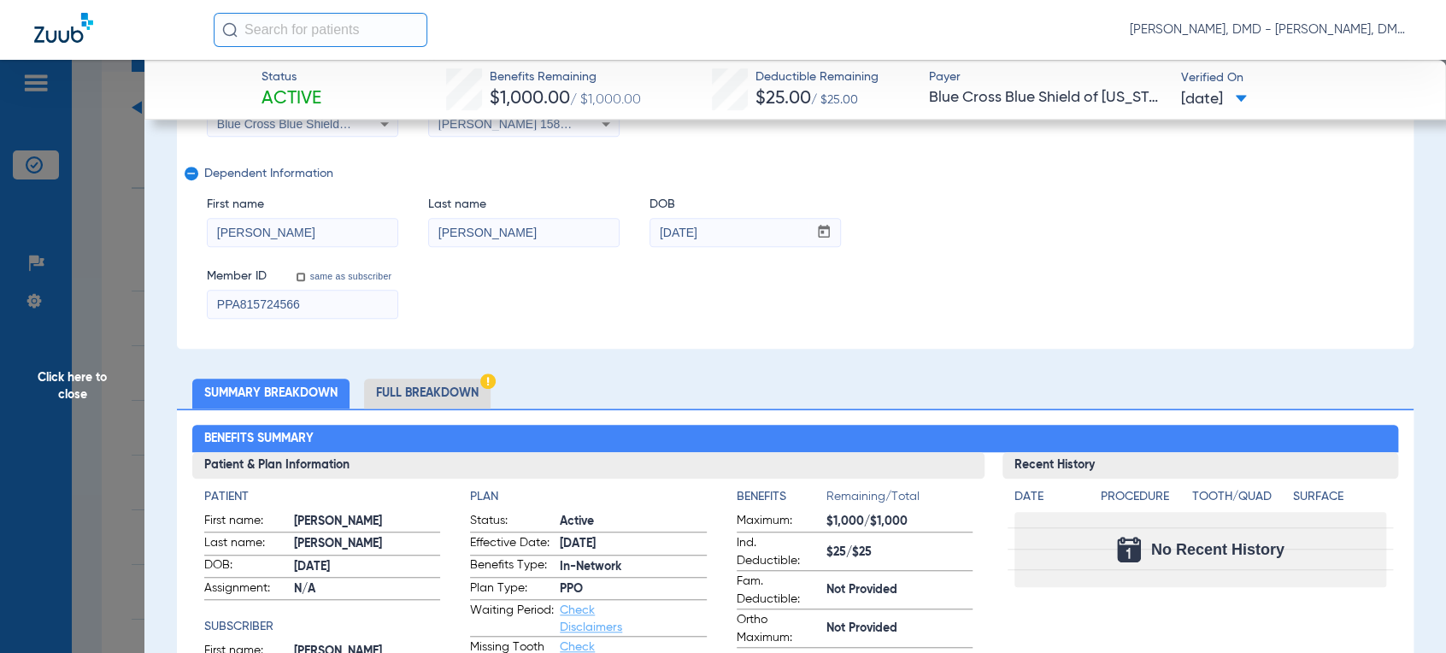
click at [451, 389] on li "Full Breakdown" at bounding box center [427, 394] width 126 height 30
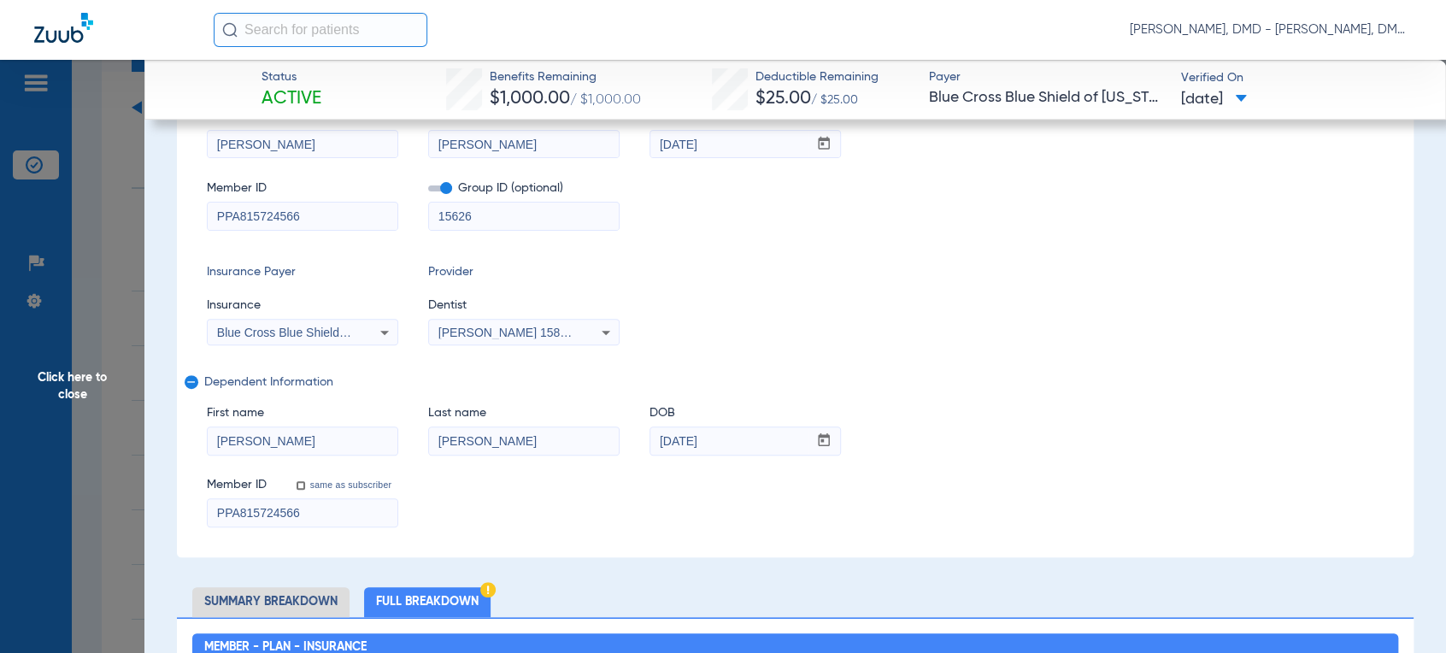
scroll to position [0, 0]
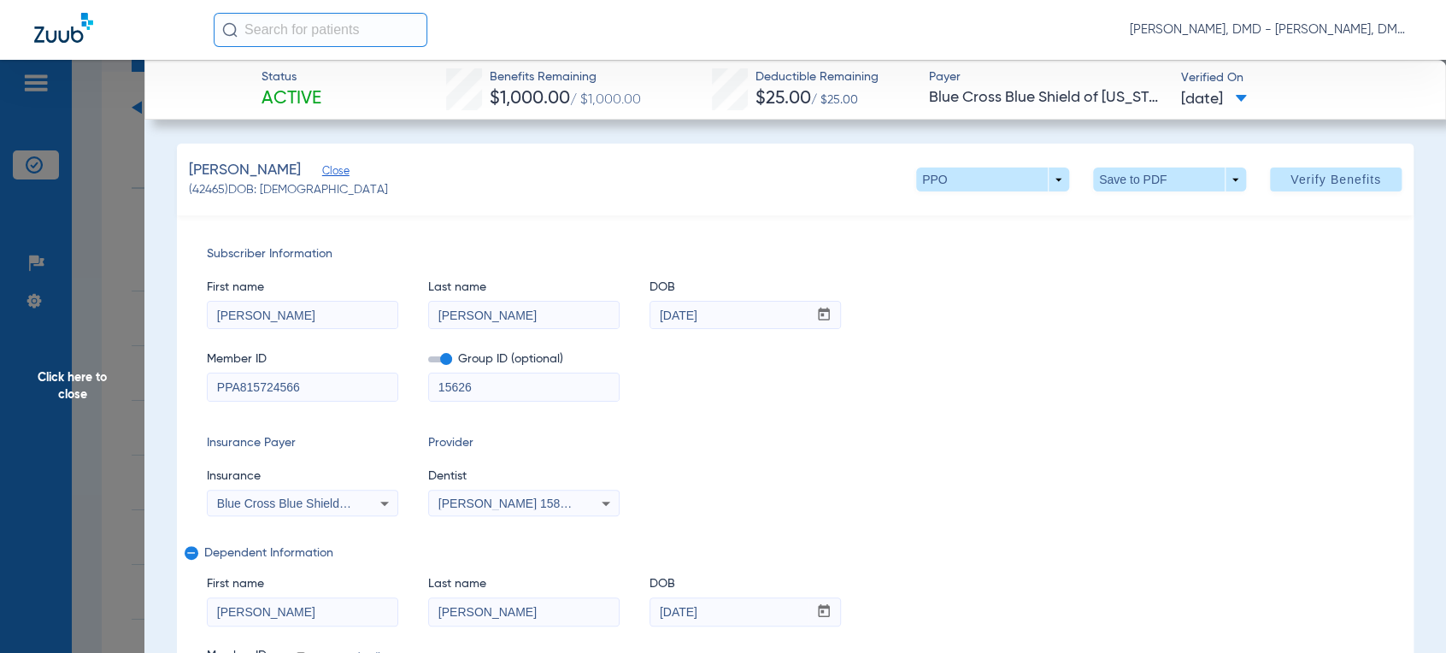
click at [86, 402] on span "Click here to close" at bounding box center [72, 386] width 144 height 653
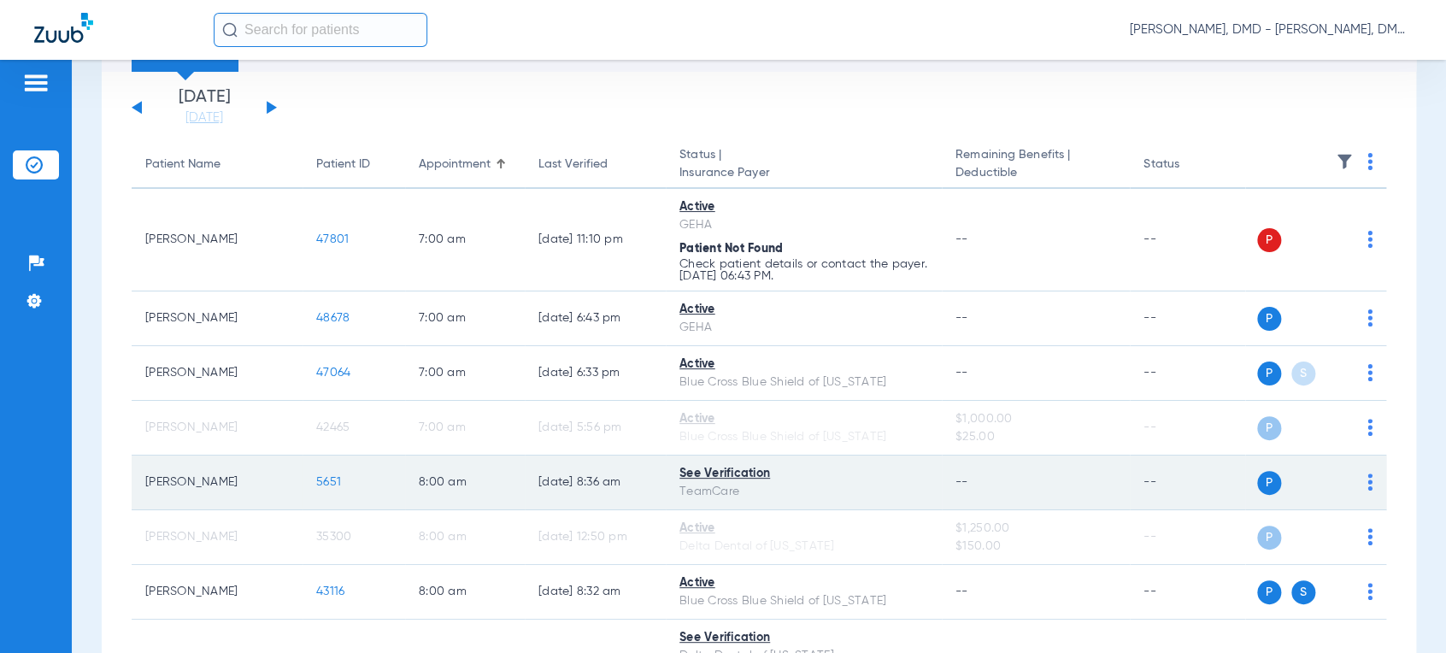
click at [329, 478] on span "5651" at bounding box center [328, 482] width 25 height 12
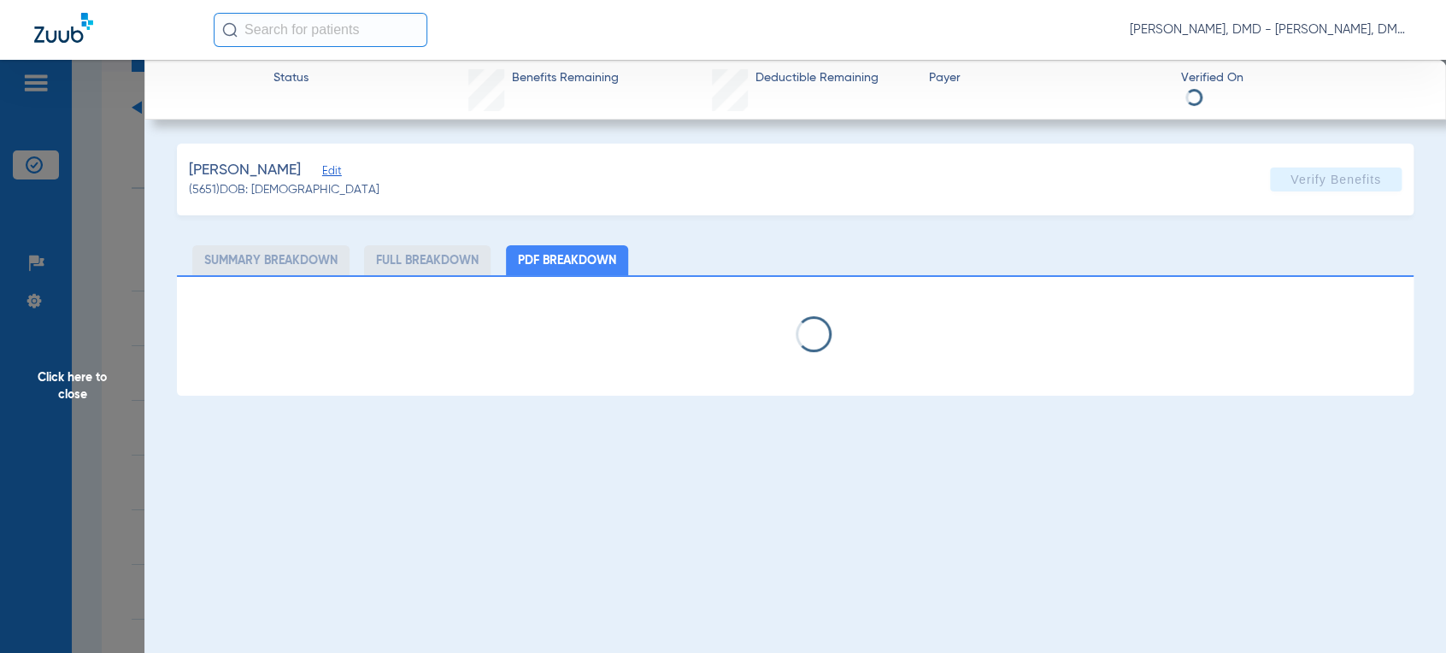
click at [90, 368] on span "Click here to close" at bounding box center [72, 386] width 144 height 653
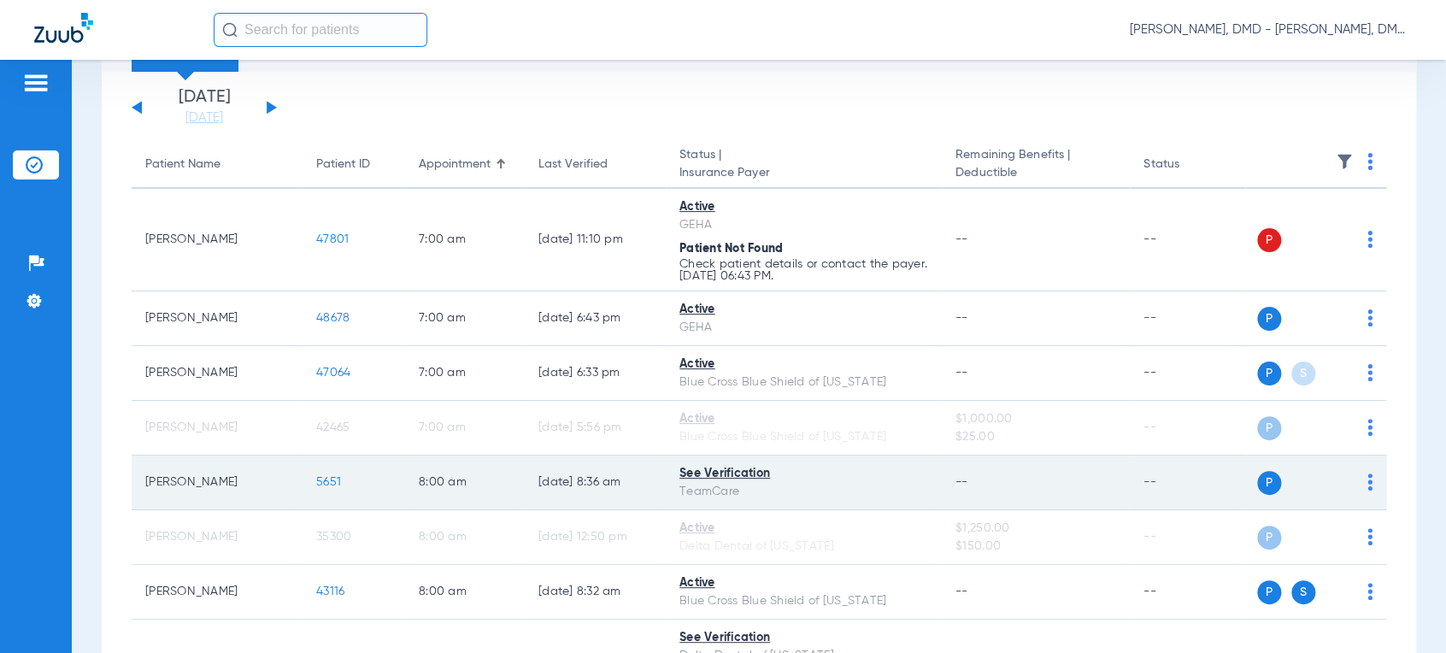
click at [1351, 480] on div "P S" at bounding box center [1308, 483] width 127 height 24
click at [1367, 480] on img at bounding box center [1369, 481] width 5 height 17
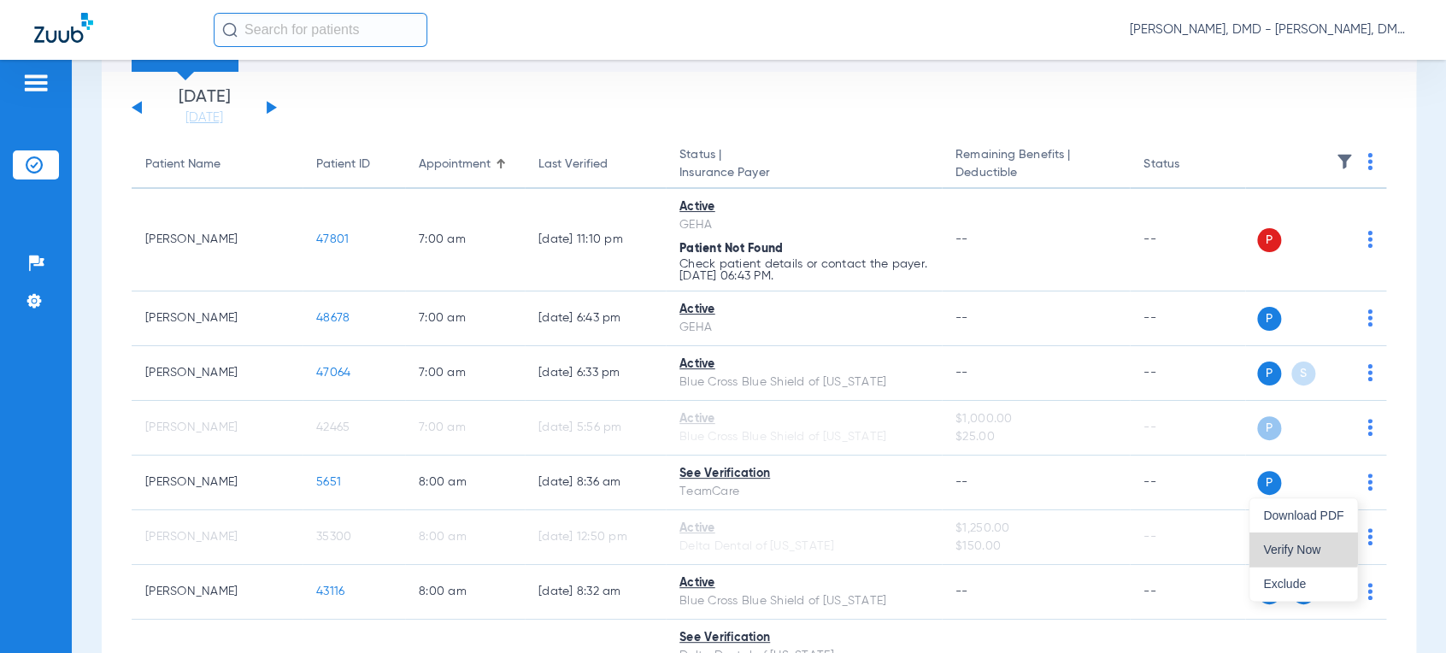
click at [1284, 538] on button "Verify Now" at bounding box center [1303, 549] width 108 height 34
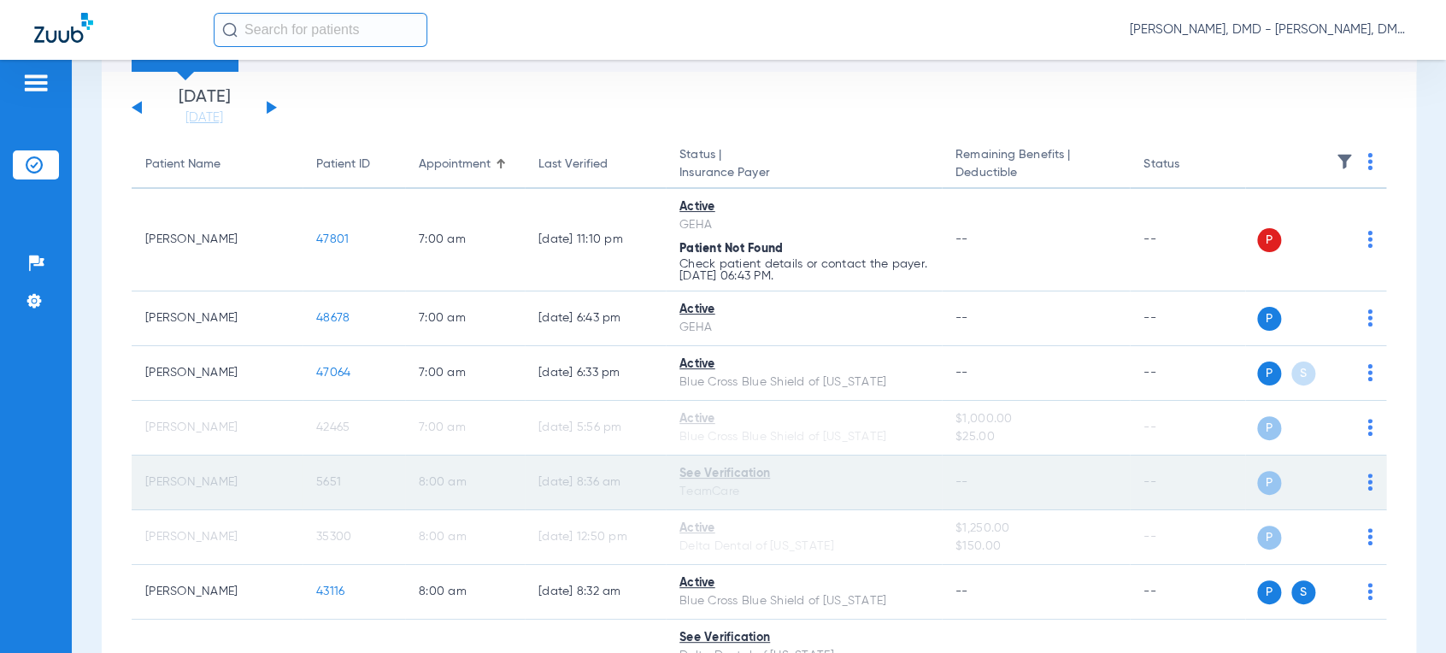
click at [334, 484] on span "5651" at bounding box center [328, 482] width 25 height 12
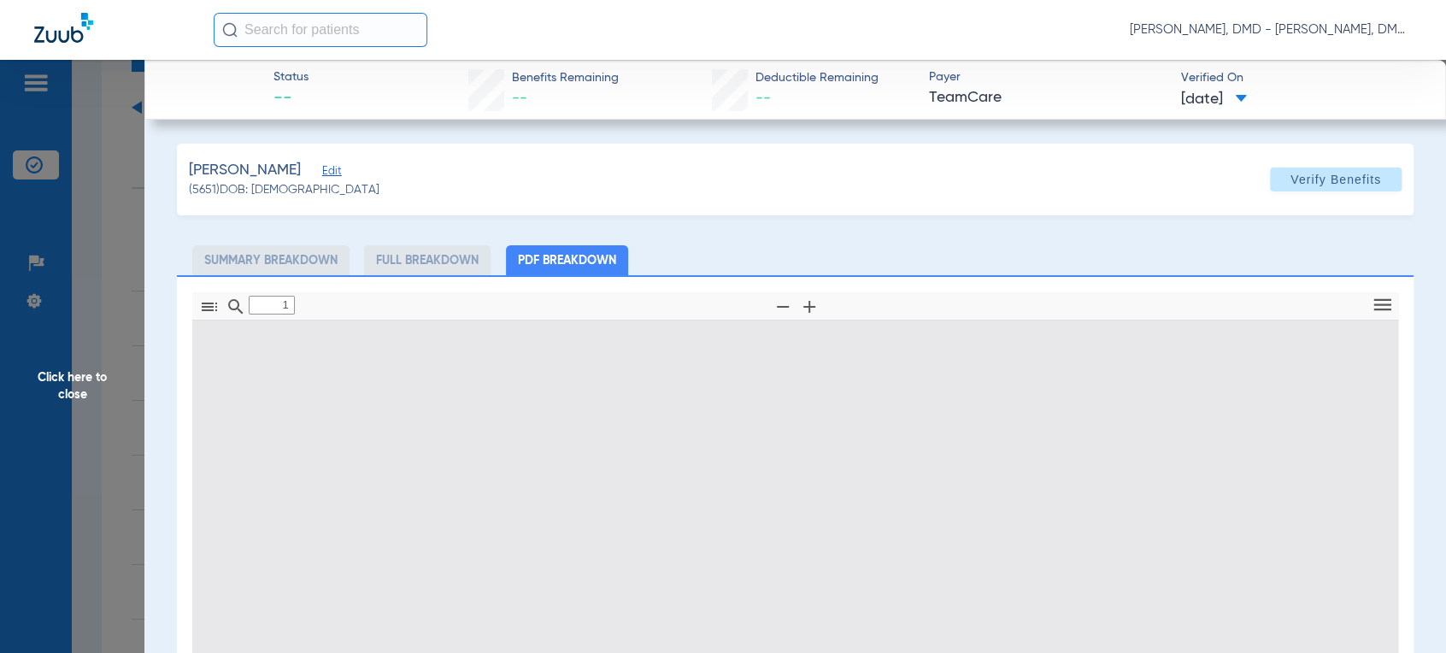
type input "0"
select select "page-width"
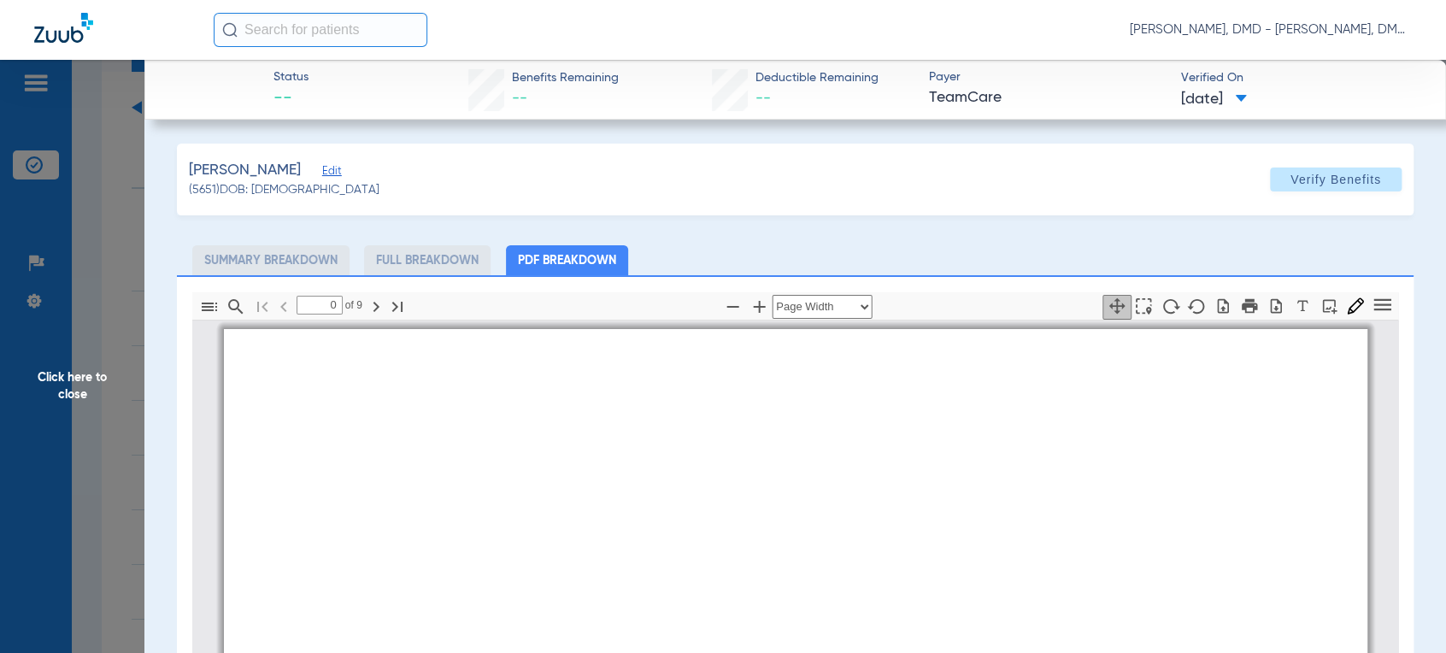
type input "1"
click at [48, 374] on span "Click here to close" at bounding box center [72, 386] width 144 height 653
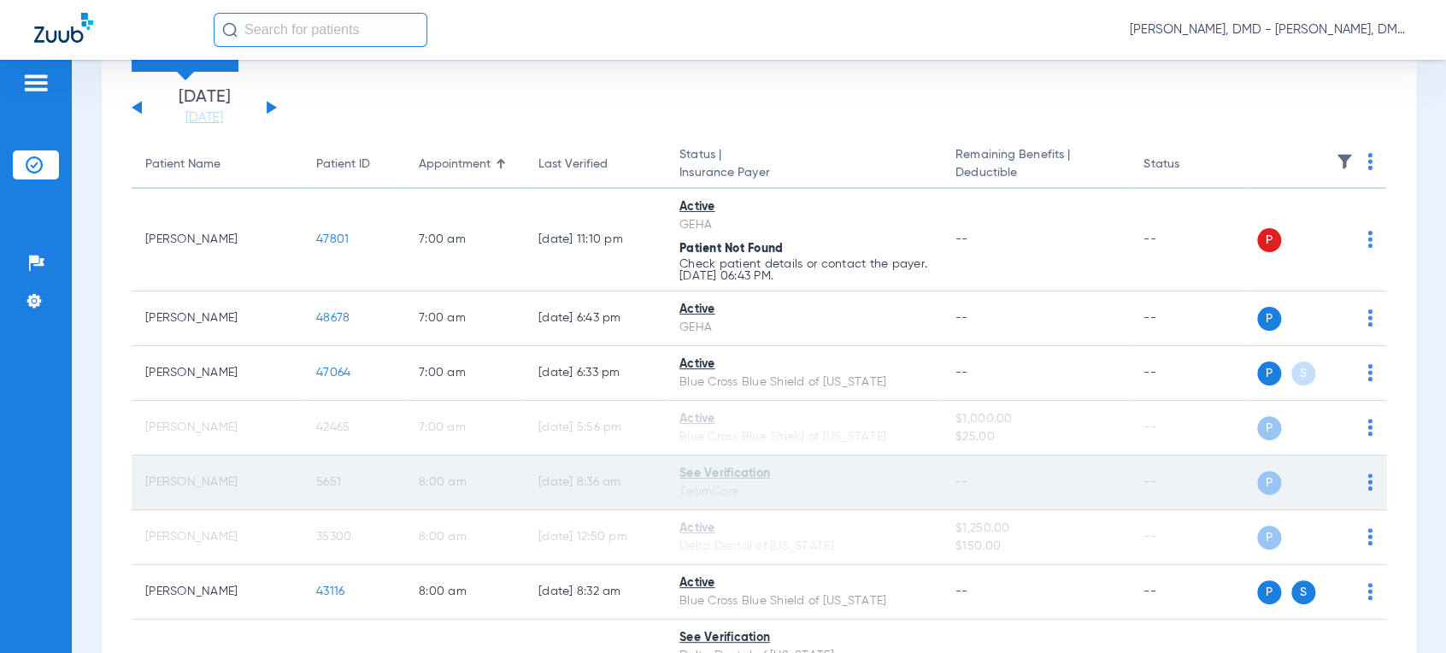
click at [322, 484] on span "5651" at bounding box center [328, 482] width 25 height 12
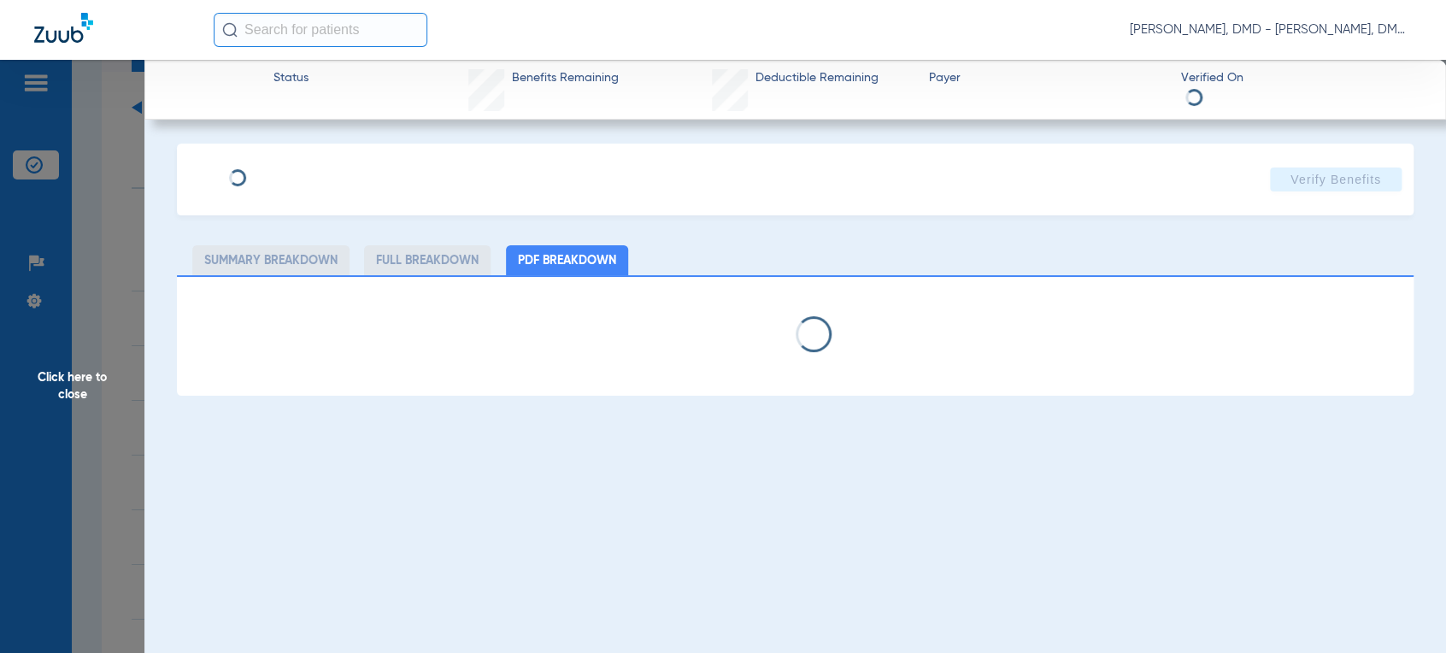
type input "[PERSON_NAME]"
type input "[DATE]"
type input "806033889"
click at [322, 169] on span "Edit" at bounding box center [329, 173] width 15 height 16
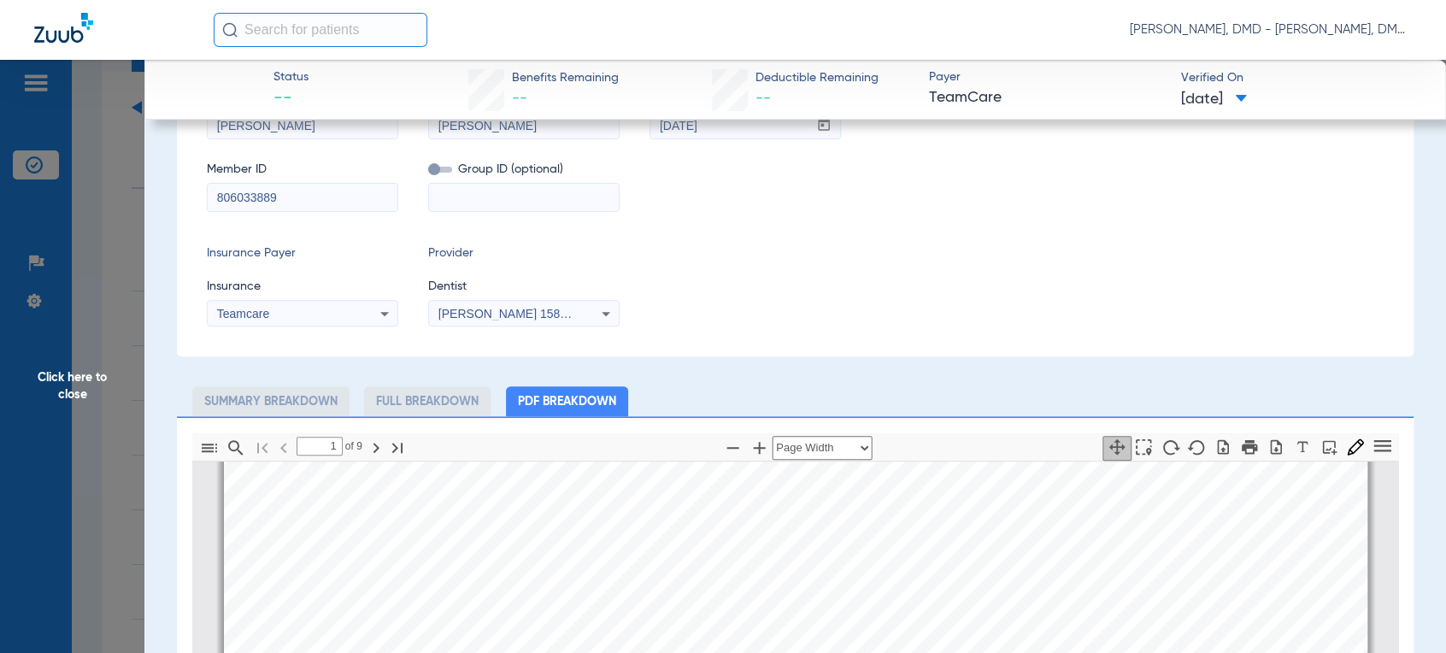
scroll to position [862, 0]
type input "1"
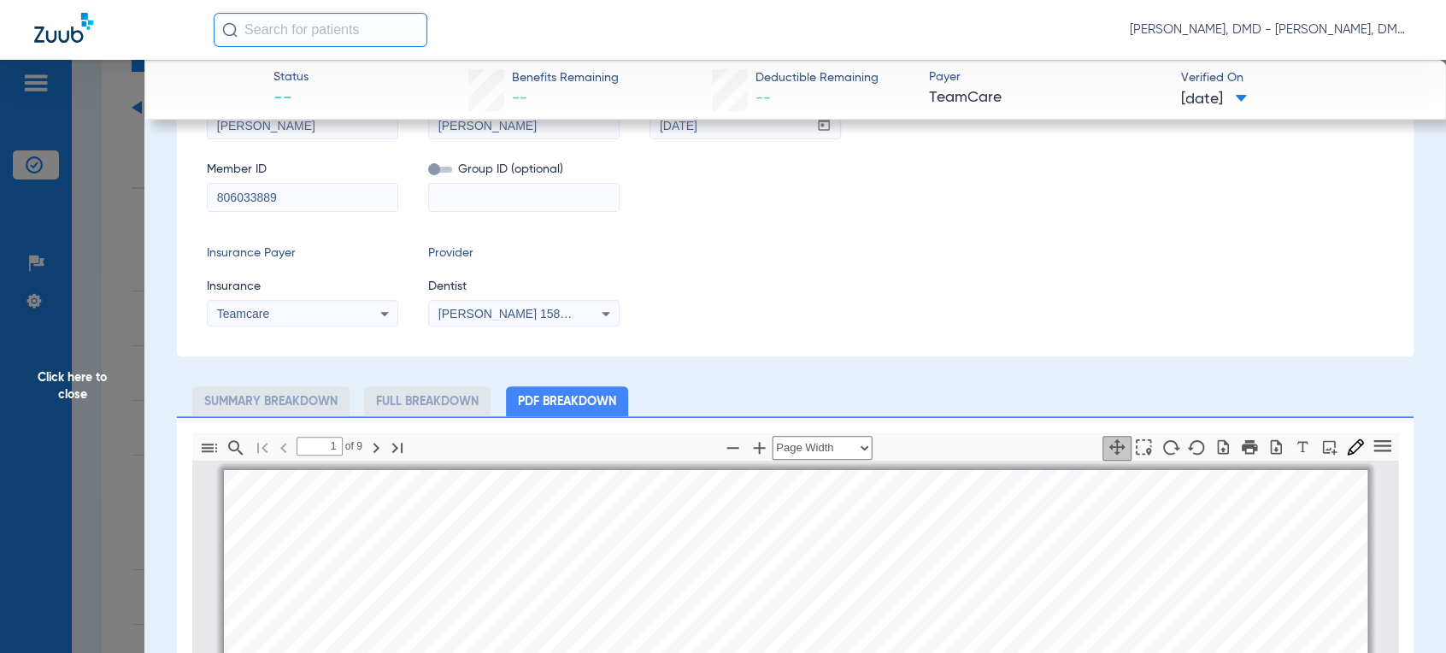
click at [87, 385] on span "Click here to close" at bounding box center [72, 386] width 144 height 653
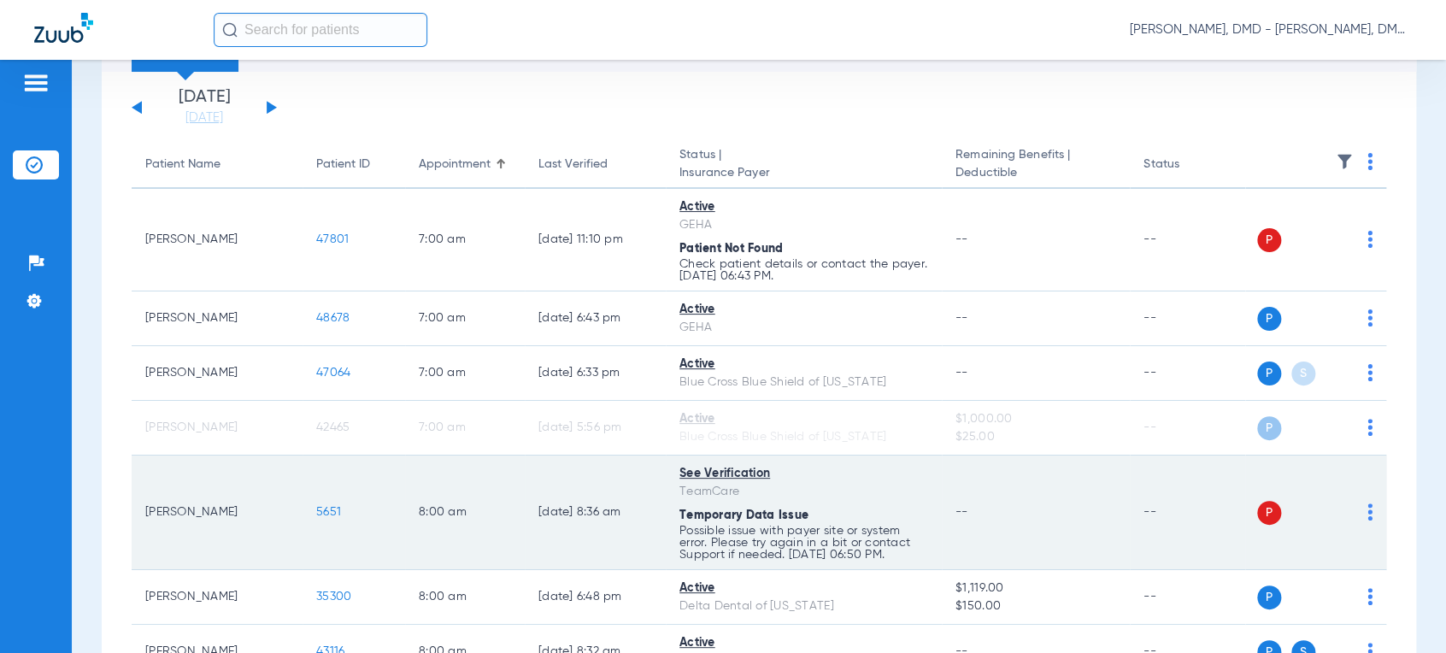
click at [328, 512] on span "5651" at bounding box center [328, 512] width 25 height 12
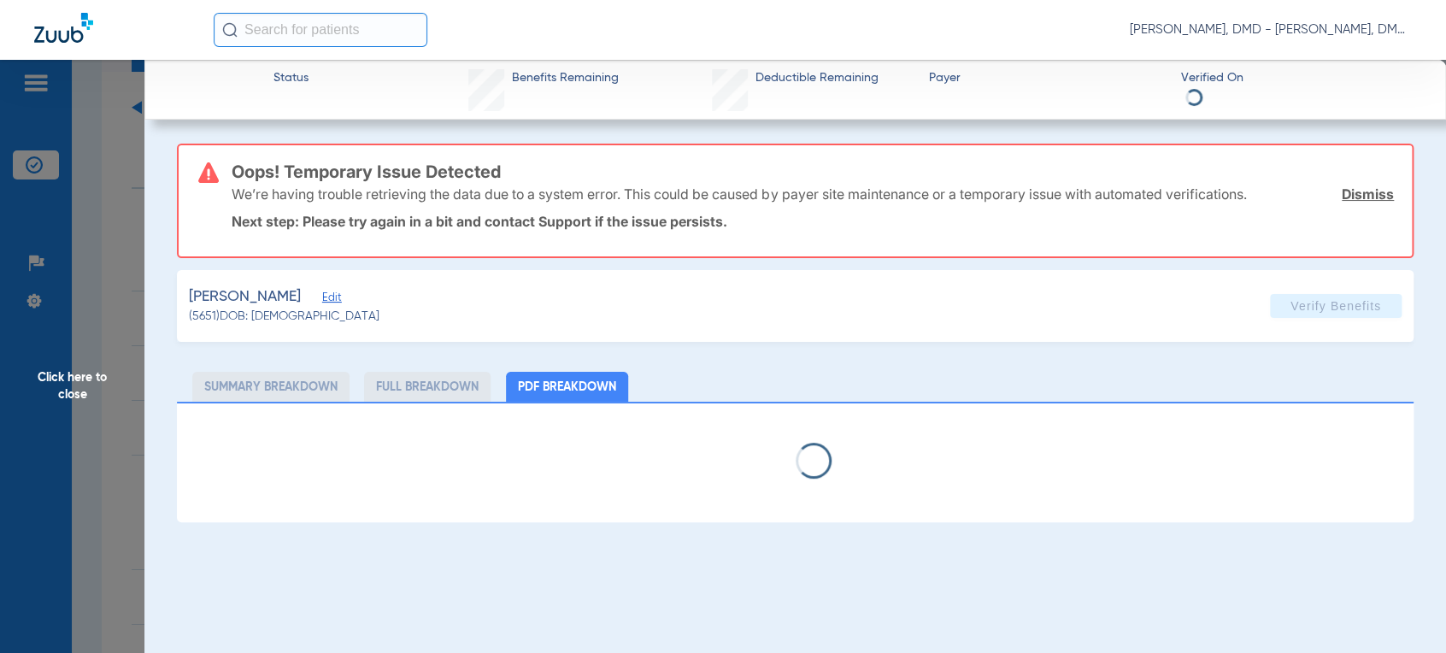
select select "page-width"
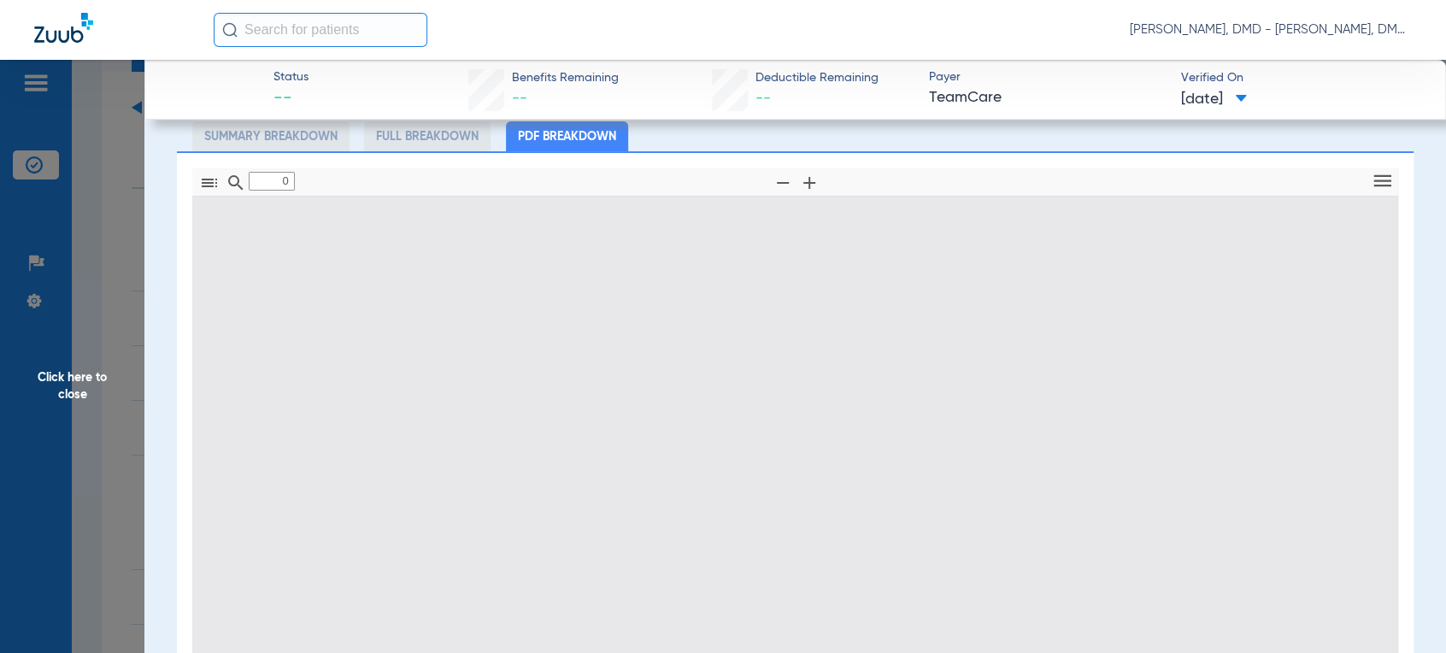
scroll to position [373, 0]
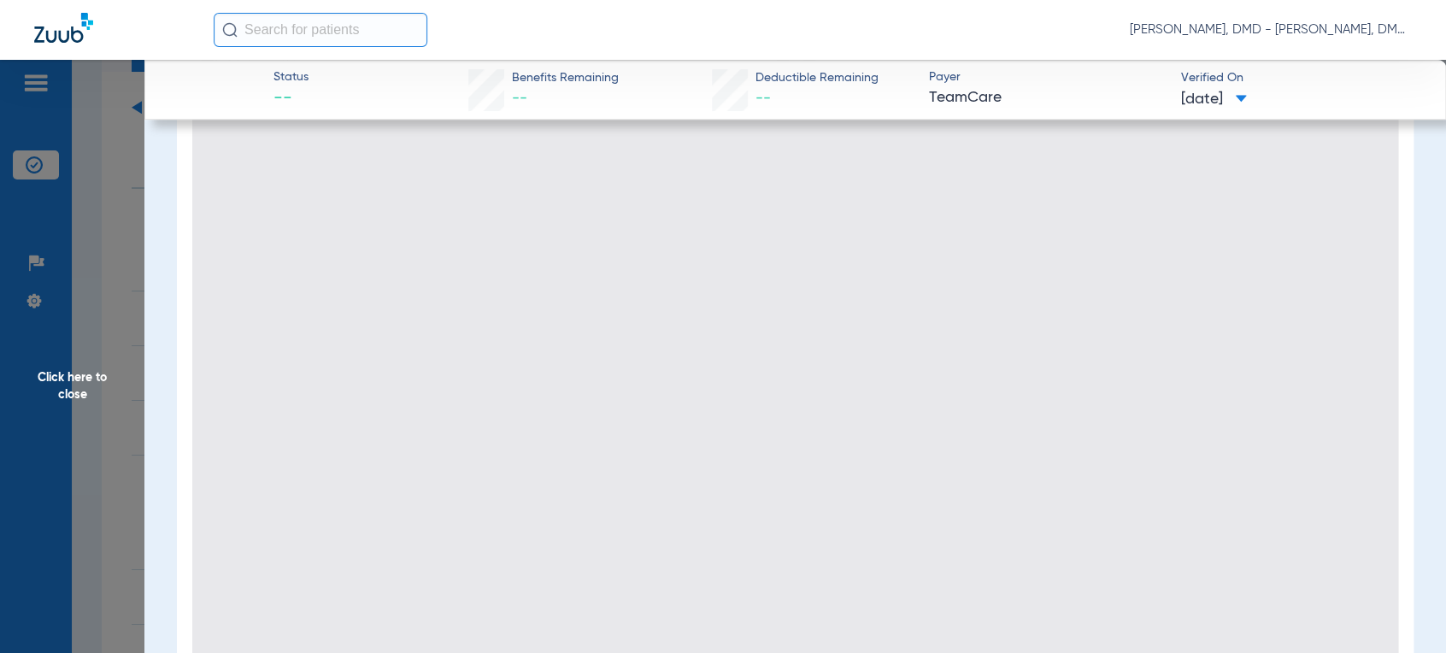
type input "1"
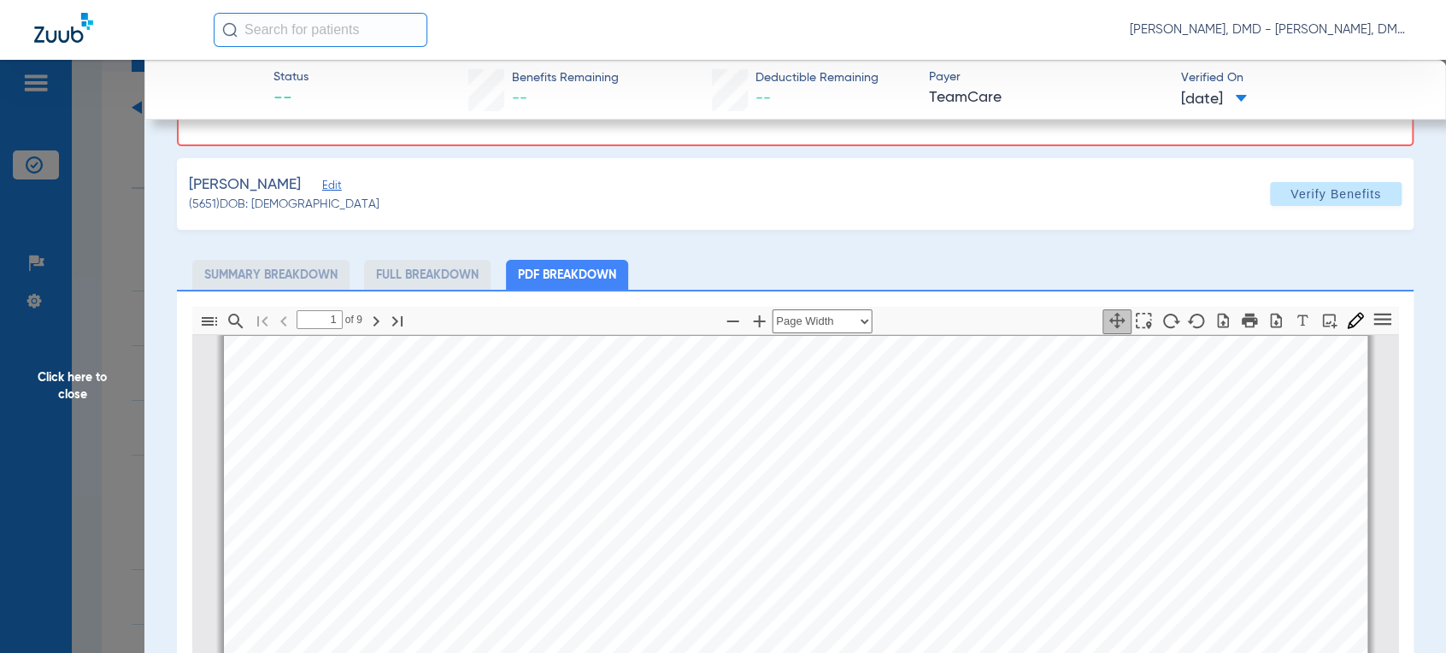
scroll to position [88, 0]
